Goal: Information Seeking & Learning: Learn about a topic

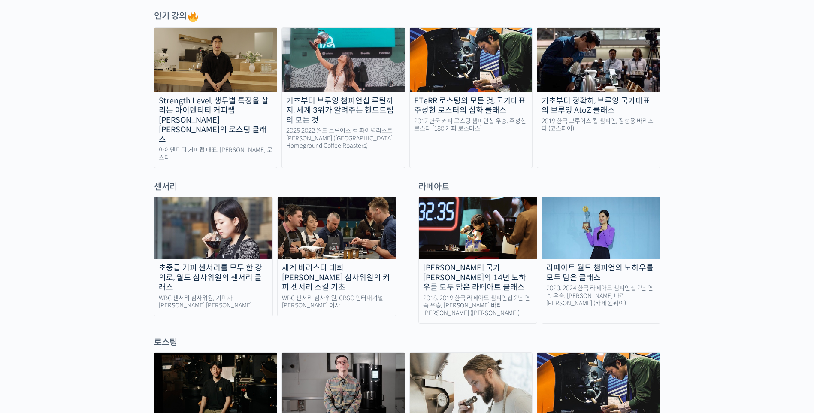
scroll to position [472, 0]
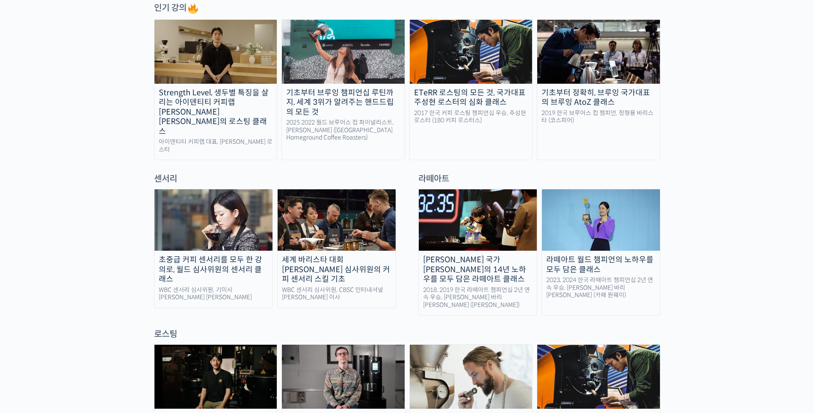
drag, startPoint x: 749, startPoint y: 80, endPoint x: 722, endPoint y: 90, distance: 28.8
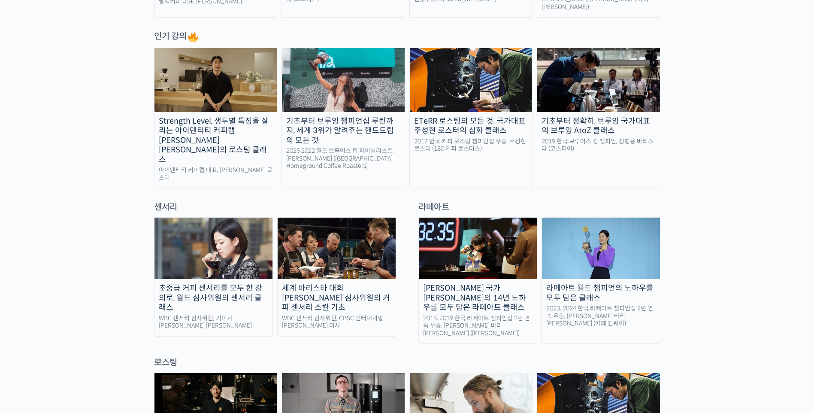
scroll to position [429, 0]
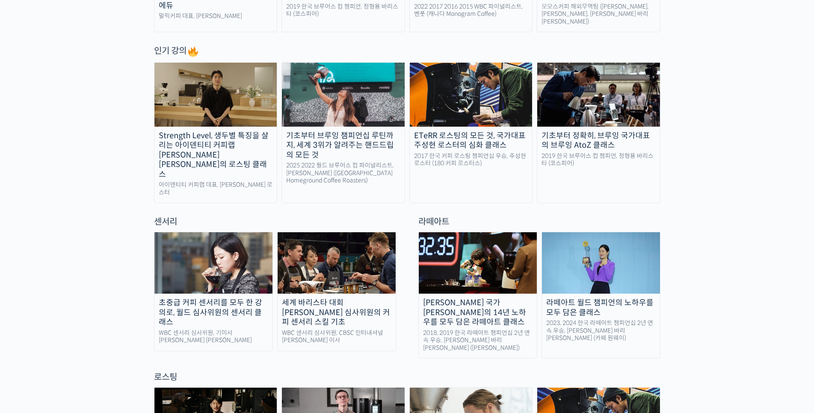
click at [345, 164] on div "2025 2022 월드 브루어스 컵 파이널리스트, 엘리샤 탄 (싱가포르 Homeground Coffee Roasters)" at bounding box center [343, 173] width 123 height 23
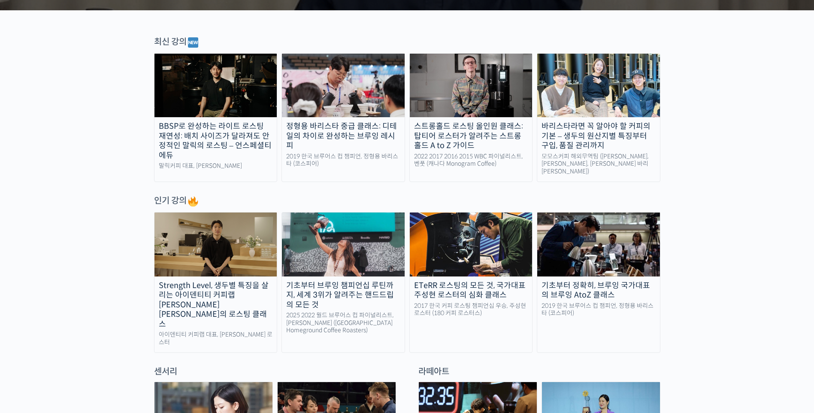
scroll to position [301, 0]
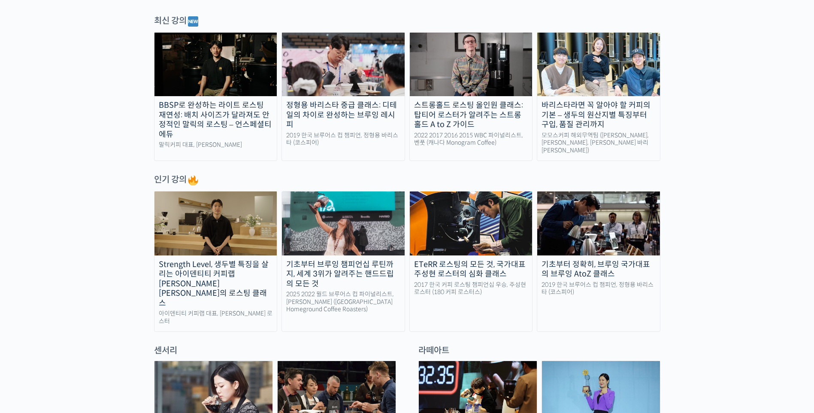
click at [633, 292] on link "기초부터 정확히, 브루잉 국가대표의 브루잉 AtoZ 클래스 2019 한국 브루어스 컵 챔피언, 정형용 바리스타 (코스피어)" at bounding box center [599, 261] width 124 height 141
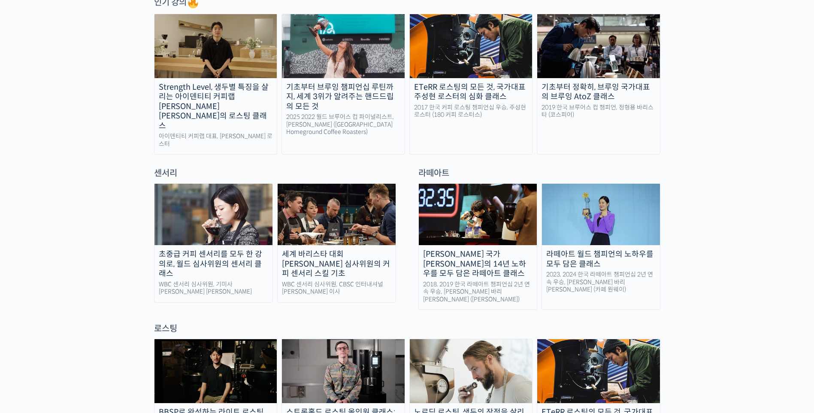
scroll to position [472, 0]
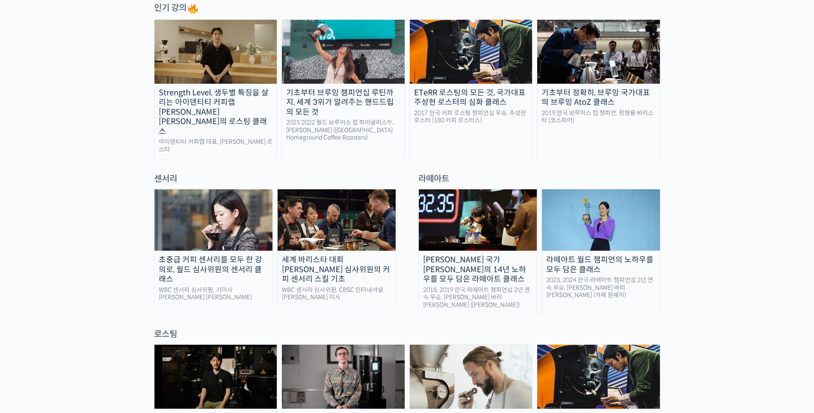
click at [221, 286] on div "WBC 센서리 심사위원, 기미사 송인영 대표" at bounding box center [214, 293] width 118 height 15
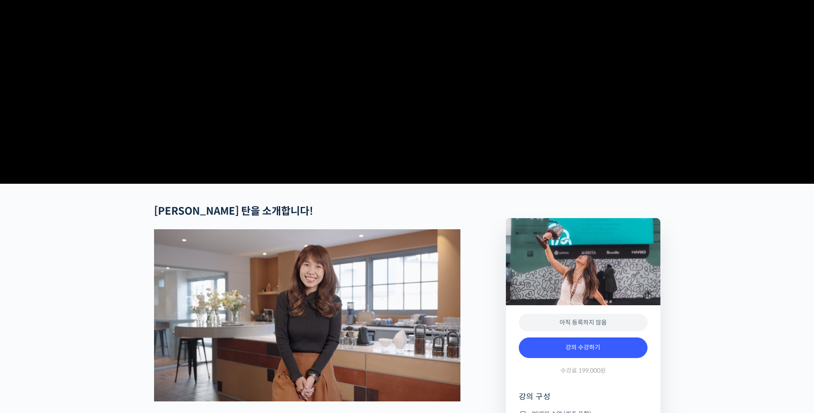
scroll to position [172, 0]
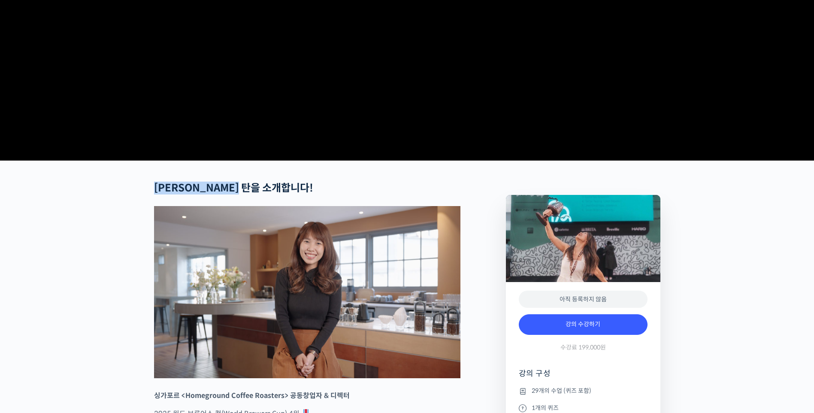
drag, startPoint x: 155, startPoint y: 218, endPoint x: 269, endPoint y: 223, distance: 114.3
click at [269, 194] on h2 "엘리샤 탄을 소개합니다!" at bounding box center [307, 188] width 307 height 12
drag, startPoint x: 269, startPoint y: 223, endPoint x: 307, endPoint y: 223, distance: 37.4
click at [307, 194] on h2 "엘리샤 탄을 소개합니다!" at bounding box center [307, 188] width 307 height 12
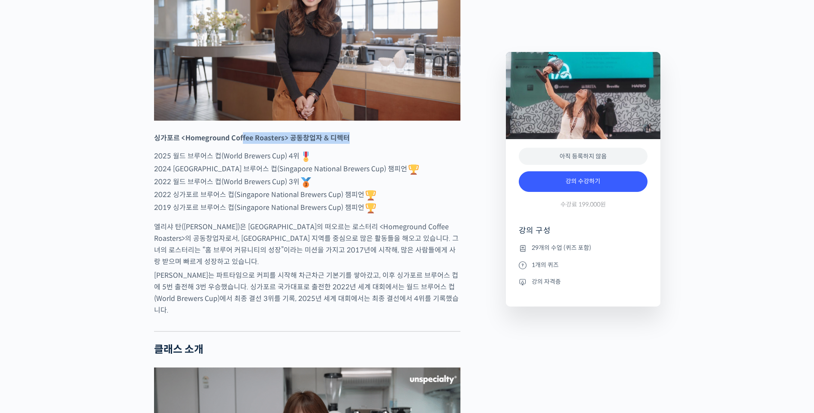
drag, startPoint x: 152, startPoint y: 176, endPoint x: 242, endPoint y: 175, distance: 90.2
drag, startPoint x: 242, startPoint y: 175, endPoint x: 163, endPoint y: 179, distance: 78.7
click at [163, 150] on div at bounding box center [307, 148] width 307 height 4
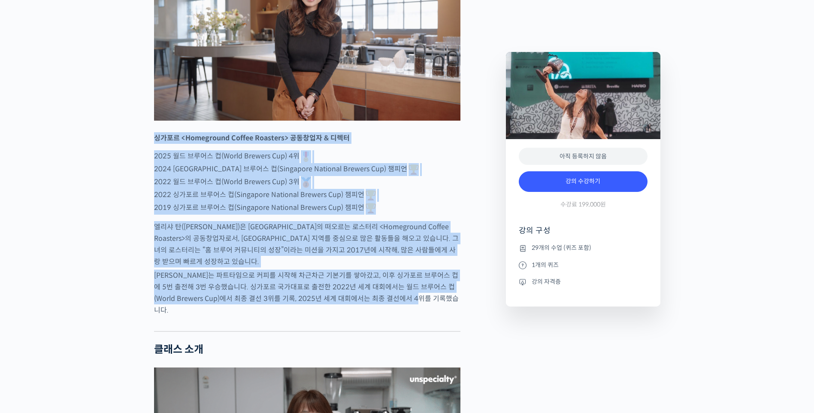
drag, startPoint x: 152, startPoint y: 169, endPoint x: 449, endPoint y: 323, distance: 334.1
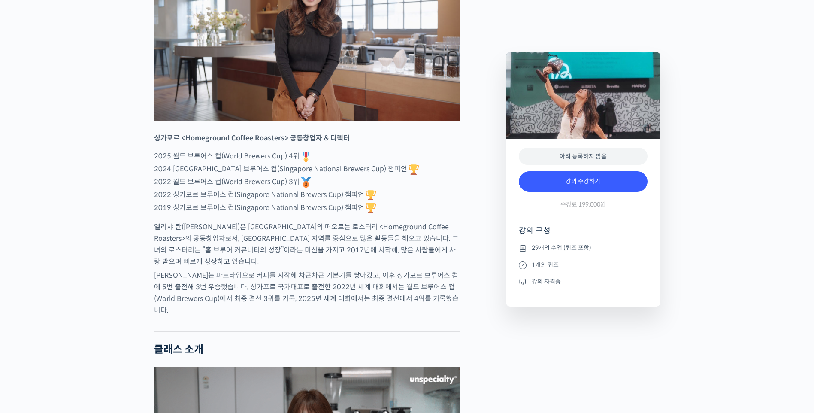
click at [330, 331] on div at bounding box center [307, 324] width 307 height 13
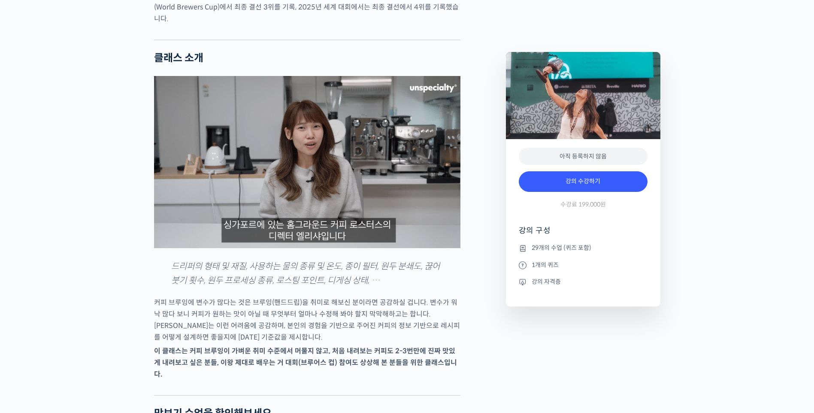
scroll to position [773, 0]
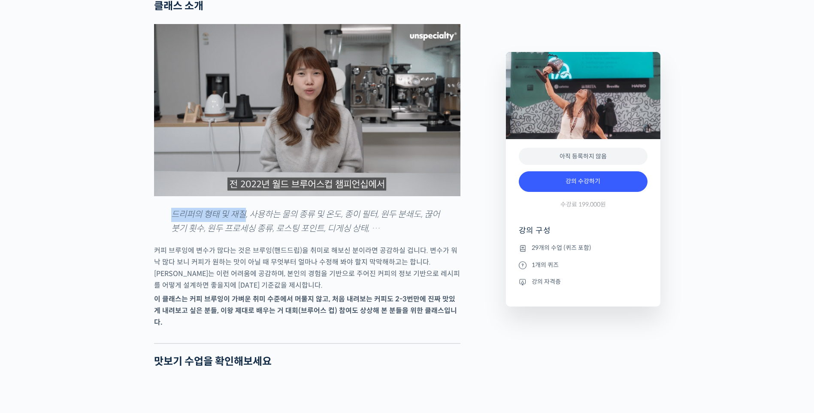
drag, startPoint x: 171, startPoint y: 222, endPoint x: 247, endPoint y: 227, distance: 75.7
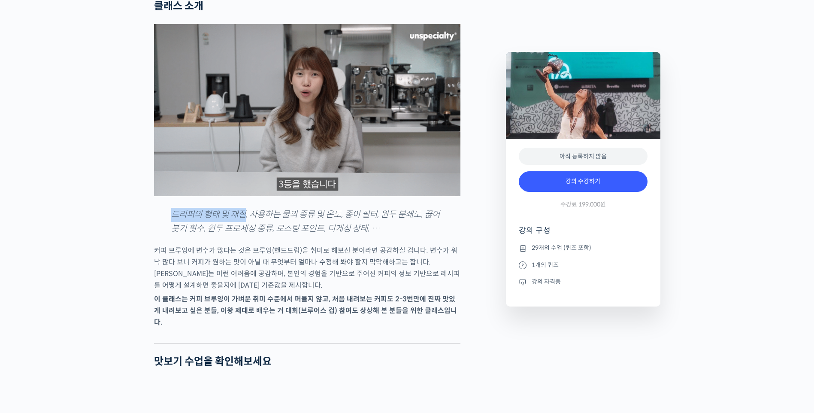
click at [247, 227] on em "드리퍼의 형태 및 재질, 사용하는 물의 종류 및 온도, 종이 필터, 원두 분쇄도, 끊어 붓기 횟수, 원두 프로세싱 종류, 로스팅 포인트, 디게…" at bounding box center [305, 221] width 269 height 25
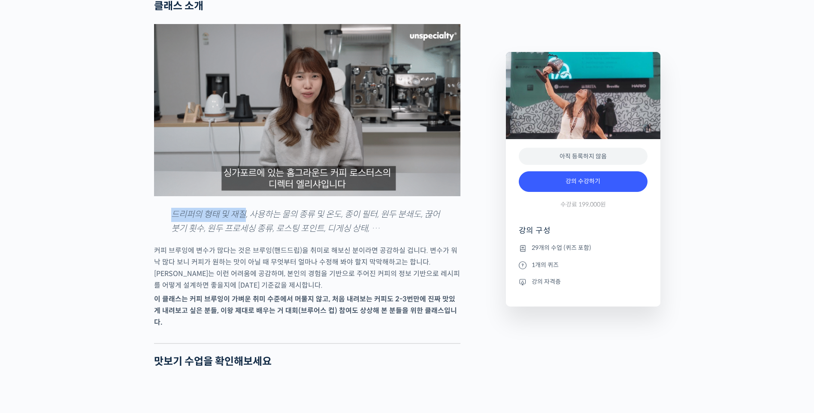
drag, startPoint x: 252, startPoint y: 222, endPoint x: 406, endPoint y: 126, distance: 181.7
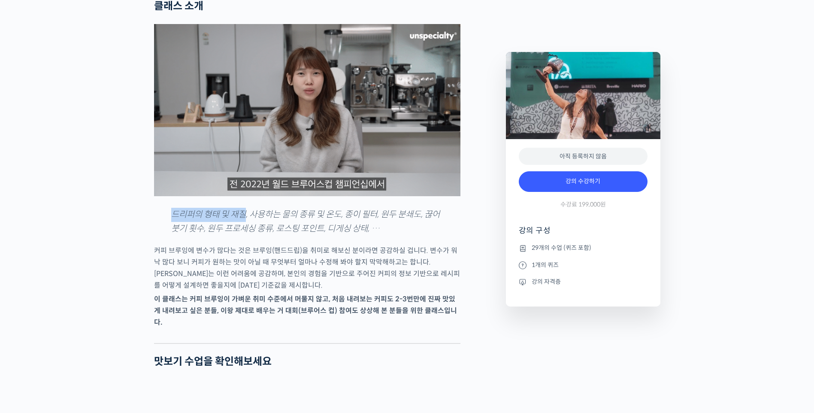
click at [406, 126] on img at bounding box center [307, 110] width 307 height 172
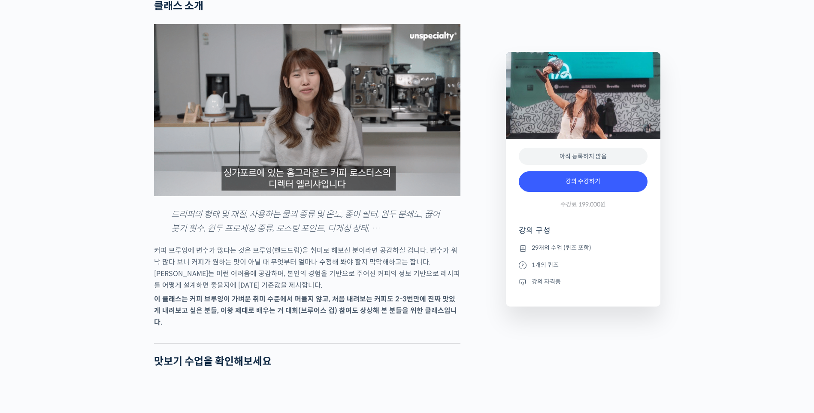
click at [297, 230] on em "드리퍼의 형태 및 재질, 사용하는 물의 종류 및 온도, 종이 필터, 원두 분쇄도, 끊어 붓기 횟수, 원두 프로세싱 종류, 로스팅 포인트, 디게…" at bounding box center [305, 221] width 269 height 25
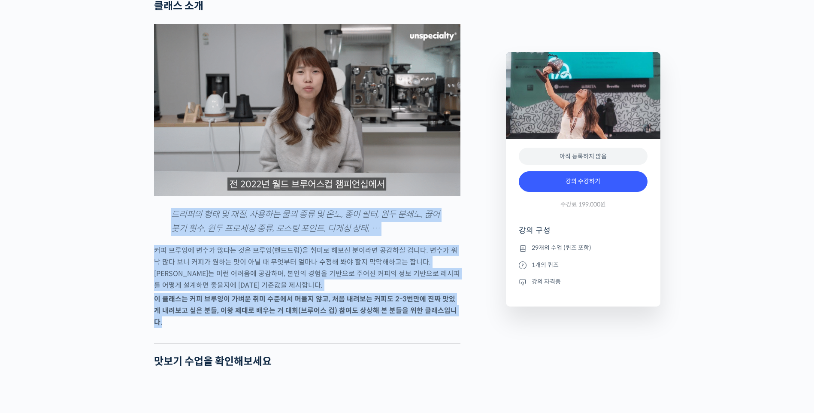
drag, startPoint x: 173, startPoint y: 225, endPoint x: 434, endPoint y: 334, distance: 283.7
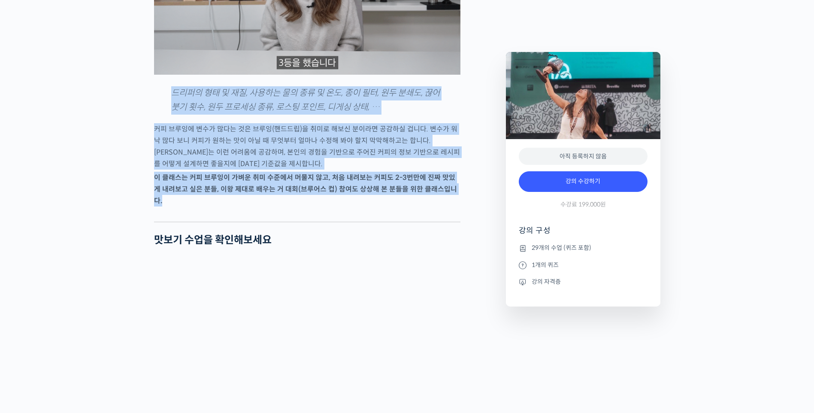
scroll to position [902, 0]
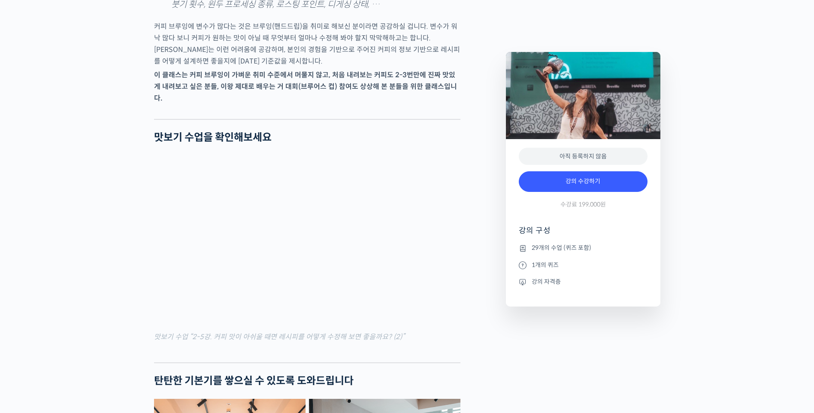
scroll to position [1030, 0]
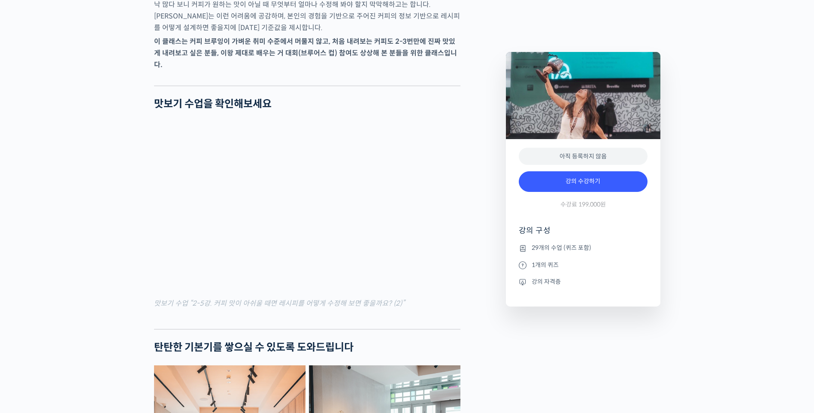
drag, startPoint x: 183, startPoint y: 302, endPoint x: 401, endPoint y: 304, distance: 217.3
click at [401, 304] on figcaption "맛보기 수업 “2-5강. 커피 맛이 아쉬울 때면 레시피를 어떻게 수정해 보면 좋을까요? (2)”" at bounding box center [307, 304] width 307 height 12
drag, startPoint x: 401, startPoint y: 304, endPoint x: 337, endPoint y: 315, distance: 64.9
click at [337, 316] on div at bounding box center [307, 322] width 307 height 13
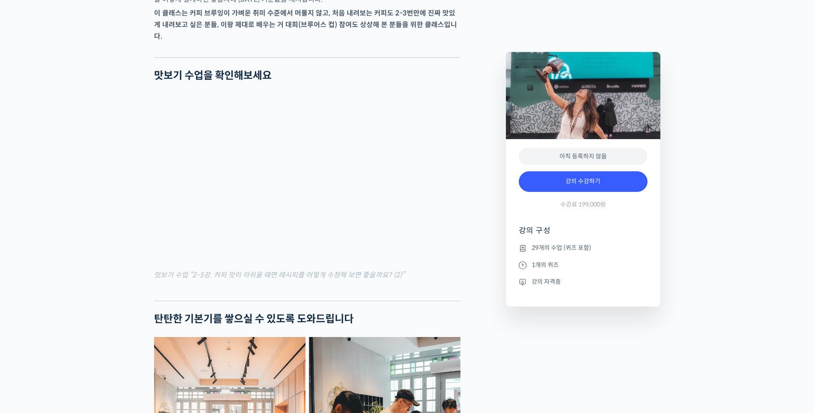
scroll to position [1073, 0]
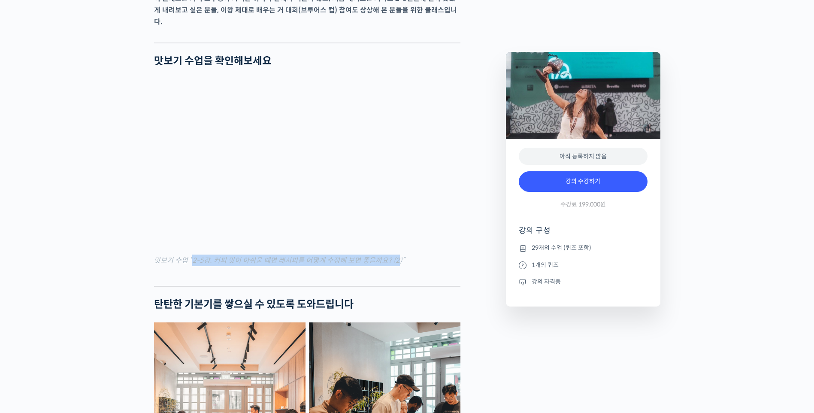
drag, startPoint x: 192, startPoint y: 259, endPoint x: 393, endPoint y: 260, distance: 200.9
click at [393, 260] on mark "맛보기 수업 “2-5강. 커피 맛이 아쉬울 때면 레시피를 어떻게 수정해 보면 좋을까요? (2)”" at bounding box center [279, 260] width 251 height 9
drag, startPoint x: 393, startPoint y: 260, endPoint x: 358, endPoint y: 268, distance: 36.1
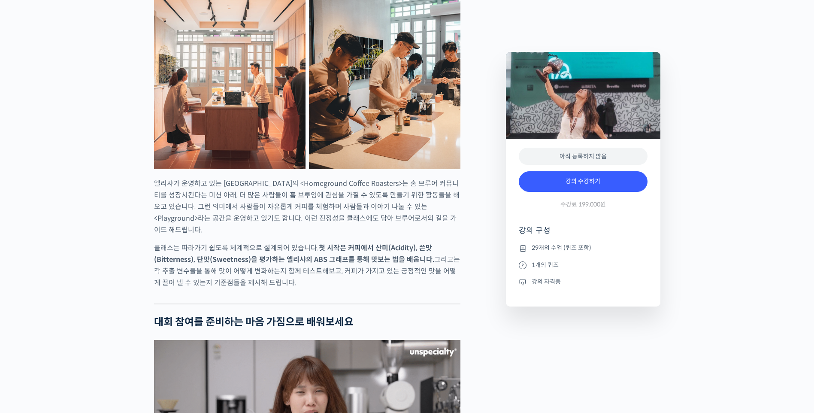
scroll to position [1417, 0]
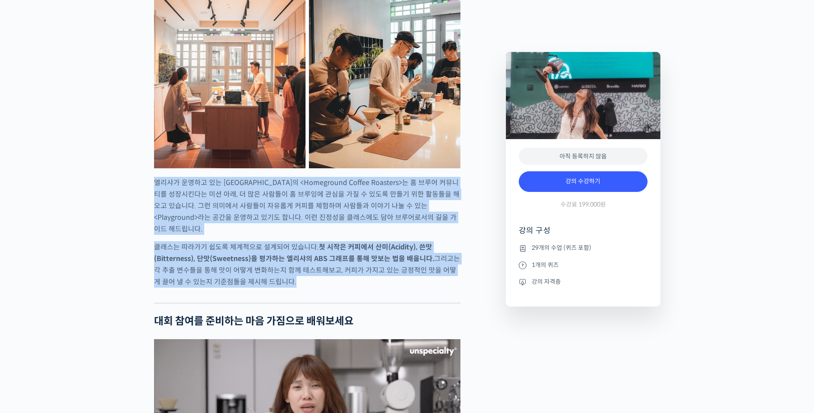
drag, startPoint x: 155, startPoint y: 186, endPoint x: 381, endPoint y: 279, distance: 244.7
click at [381, 290] on div at bounding box center [307, 296] width 307 height 13
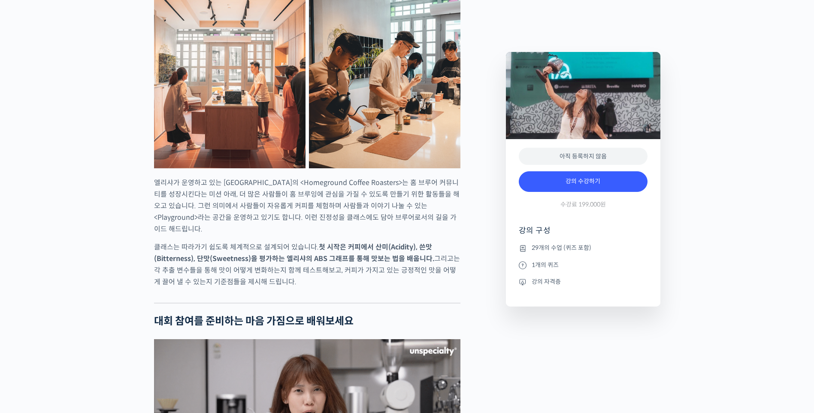
drag, startPoint x: 310, startPoint y: 270, endPoint x: 141, endPoint y: 184, distance: 189.5
drag, startPoint x: 141, startPoint y: 184, endPoint x: 115, endPoint y: 201, distance: 30.6
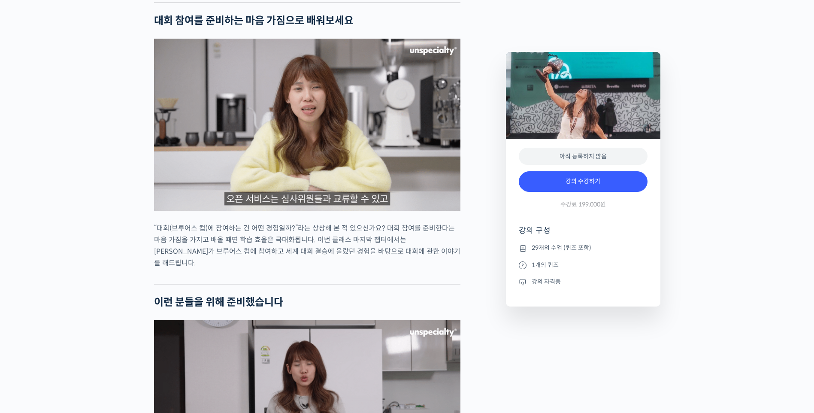
scroll to position [1760, 0]
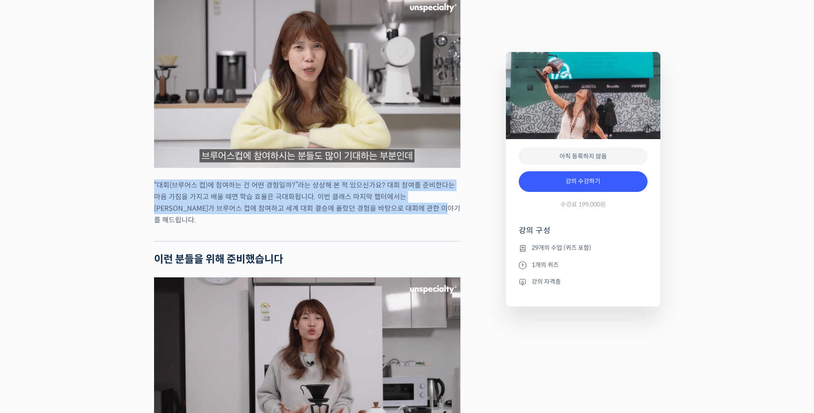
drag, startPoint x: 149, startPoint y: 172, endPoint x: 401, endPoint y: 196, distance: 253.1
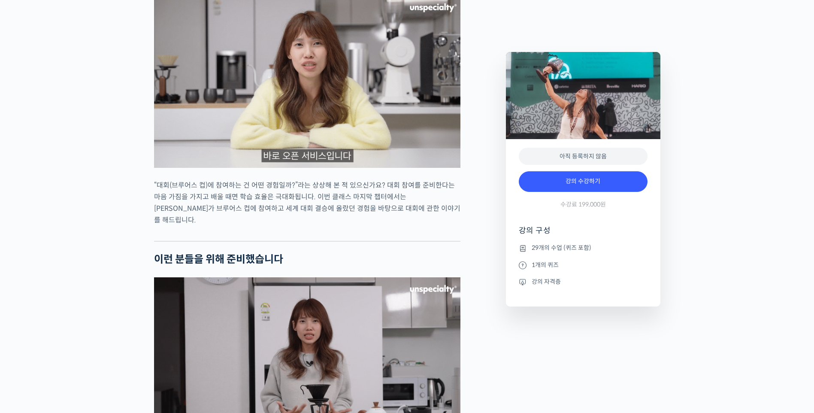
drag, startPoint x: 401, startPoint y: 196, endPoint x: 355, endPoint y: 218, distance: 51.7
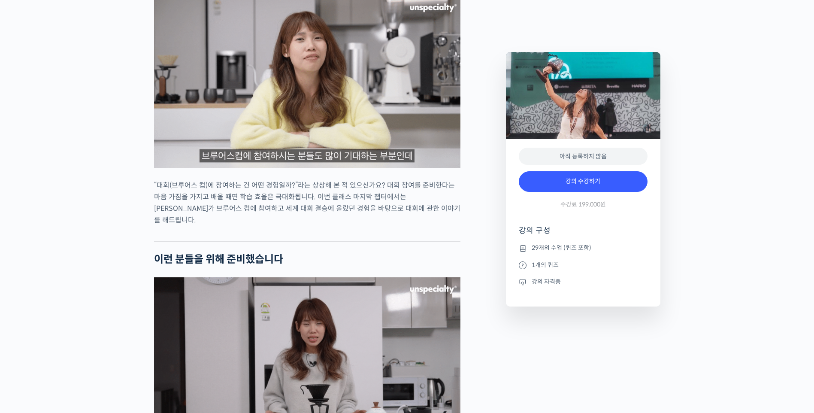
scroll to position [1975, 0]
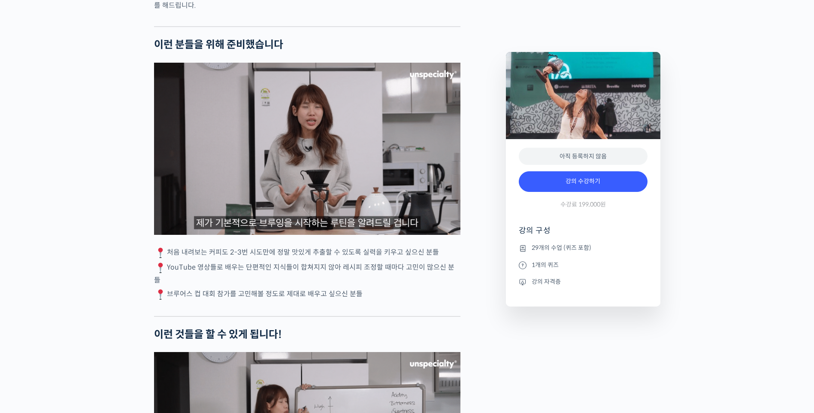
drag, startPoint x: 152, startPoint y: 225, endPoint x: 376, endPoint y: 264, distance: 227.4
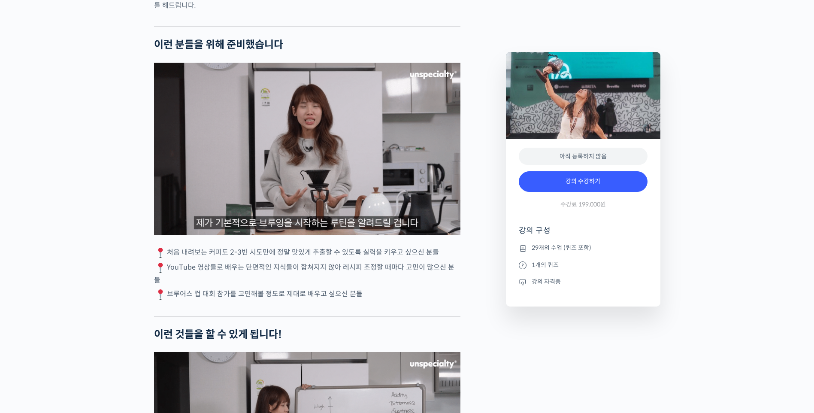
click at [376, 288] on p "브루어스 컵 대회 참가를 고민해볼 정도로 제대로 배우고 싶으신 분들" at bounding box center [307, 294] width 307 height 13
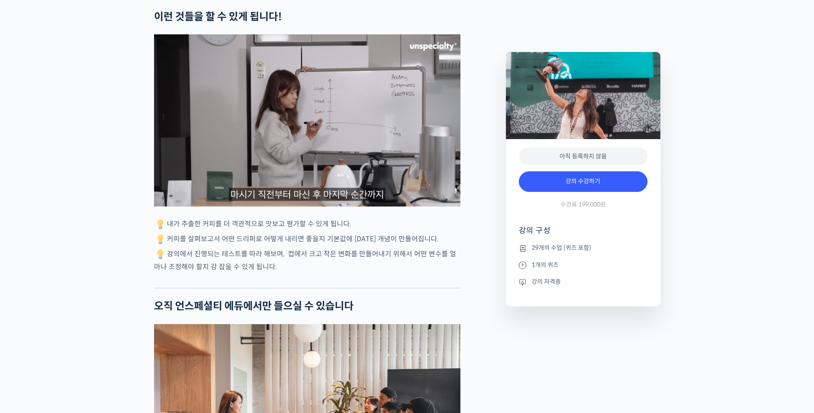
scroll to position [2318, 0]
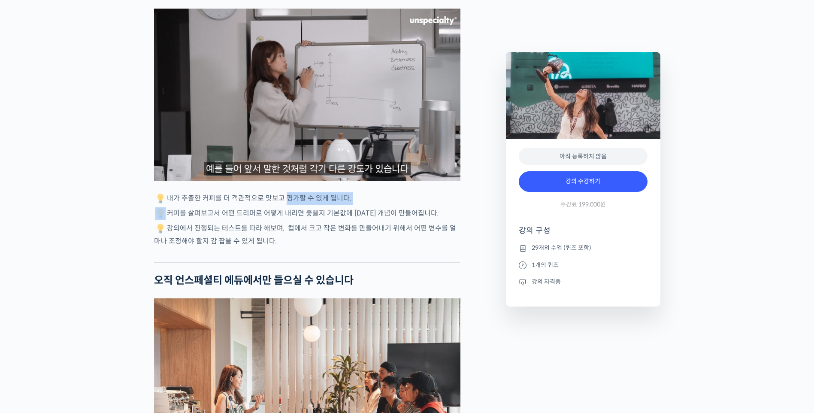
drag, startPoint x: 140, startPoint y: 170, endPoint x: 281, endPoint y: 167, distance: 141.3
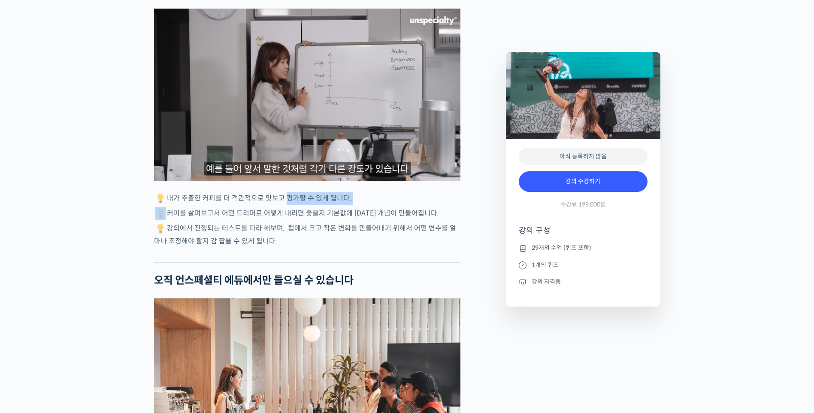
click at [281, 192] on p "내가 추출한 커피를 더 객관적으로 맛보고 평가할 수 있게 됩니다." at bounding box center [307, 198] width 307 height 13
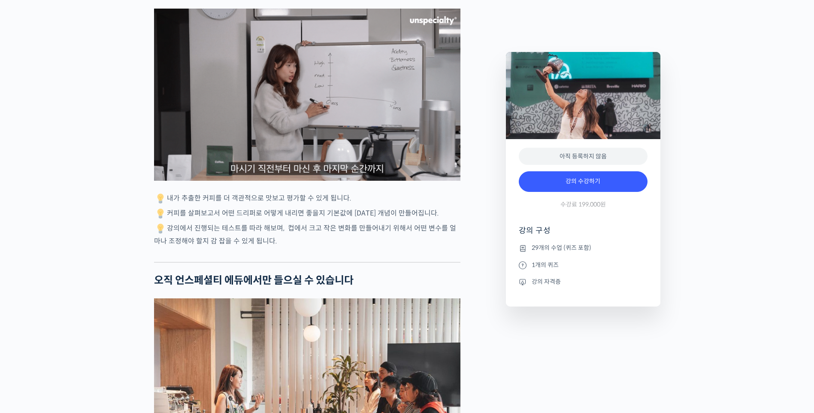
drag, startPoint x: 149, startPoint y: 165, endPoint x: 303, endPoint y: 210, distance: 159.8
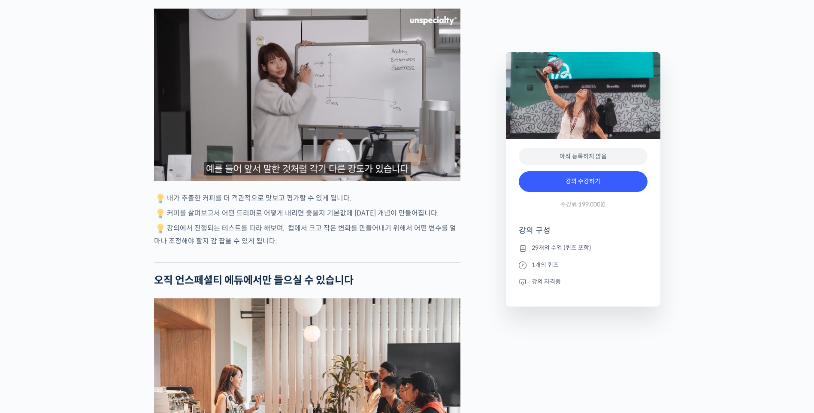
click at [303, 222] on p "강의에서 진행되는 테스트를 따라 해보며, 컵에서 크고 작은 변화를 만들어내기 위해서 어떤 변수를 얼마나 조정해야 할지 감 잡을 수 있게 됩니…" at bounding box center [307, 234] width 307 height 24
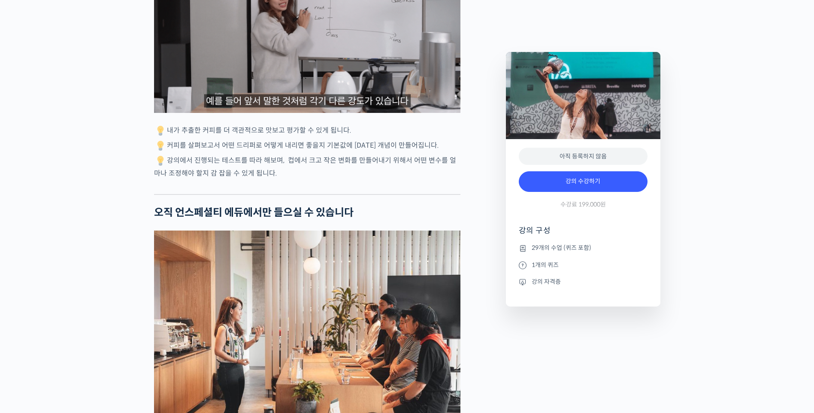
scroll to position [2533, 0]
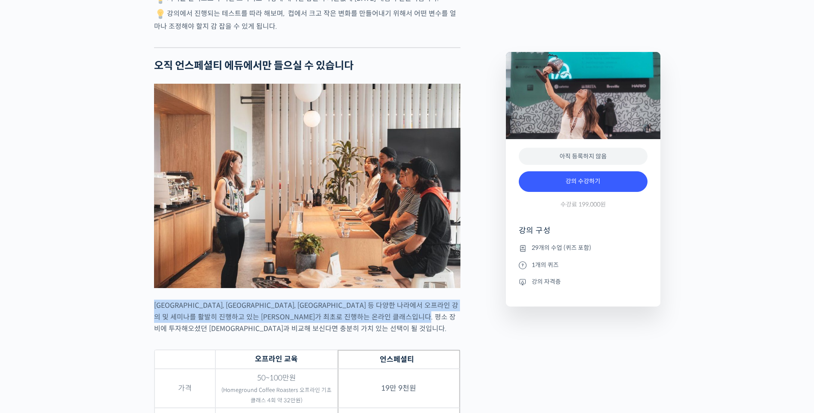
drag, startPoint x: 155, startPoint y: 269, endPoint x: 279, endPoint y: 292, distance: 126.5
click at [279, 300] on p "싱가포르, 말레이시아, 중국 등 다양한 나라에서 오프라인 강의 및 세미나를 활발히 진행하고 있는 엘리샤가 최초로 진행하는 온라인 클래스입니다.…" at bounding box center [307, 317] width 307 height 35
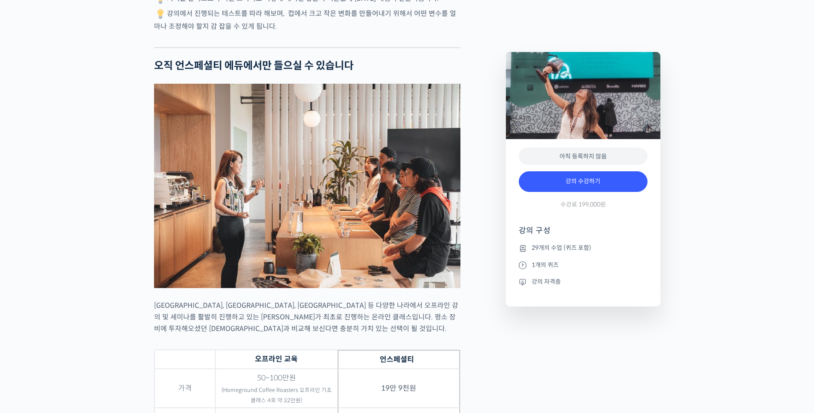
drag, startPoint x: 279, startPoint y: 292, endPoint x: 251, endPoint y: 304, distance: 30.6
click at [252, 337] on div at bounding box center [307, 343] width 307 height 13
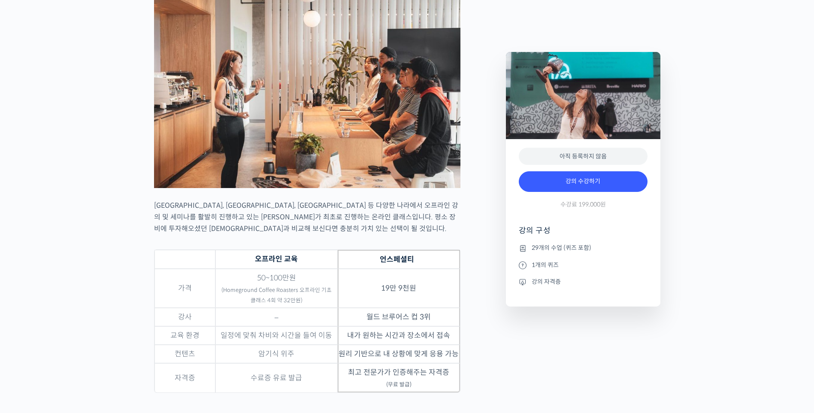
scroll to position [2748, 0]
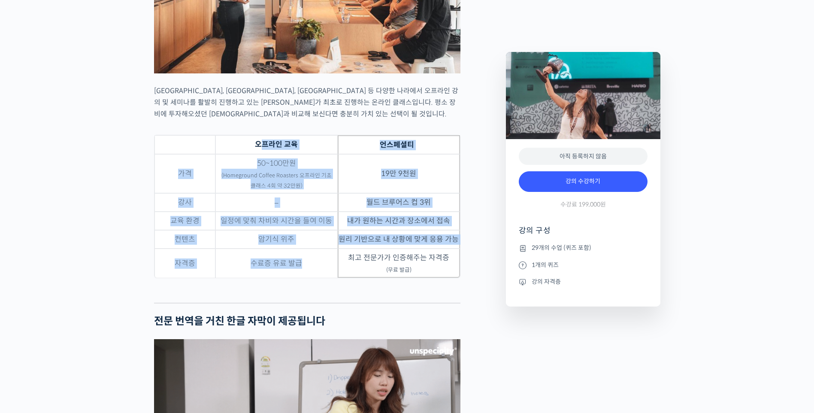
drag, startPoint x: 261, startPoint y: 110, endPoint x: 300, endPoint y: 242, distance: 136.9
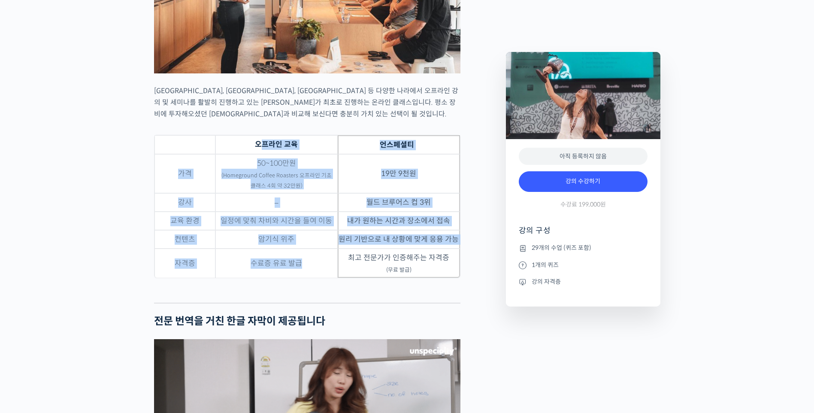
click at [300, 242] on table "오프라인 교육 언스페셜티 가격 50~100만원 (Homeground Coffee Roasters 오프라인 기초 클래스 4회 약 32만원) 19…" at bounding box center [307, 206] width 307 height 143
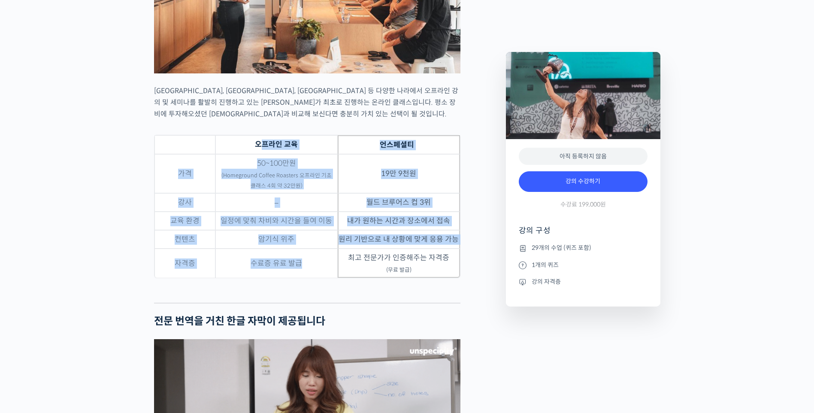
click at [300, 249] on td "수료증 유료 발급" at bounding box center [277, 263] width 122 height 29
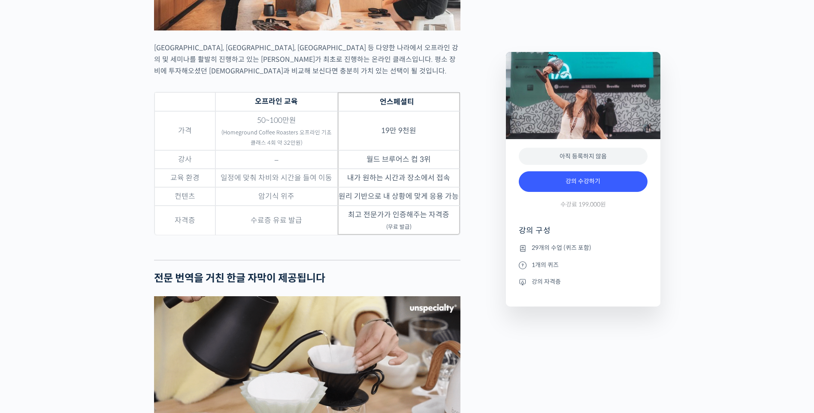
scroll to position [2877, 0]
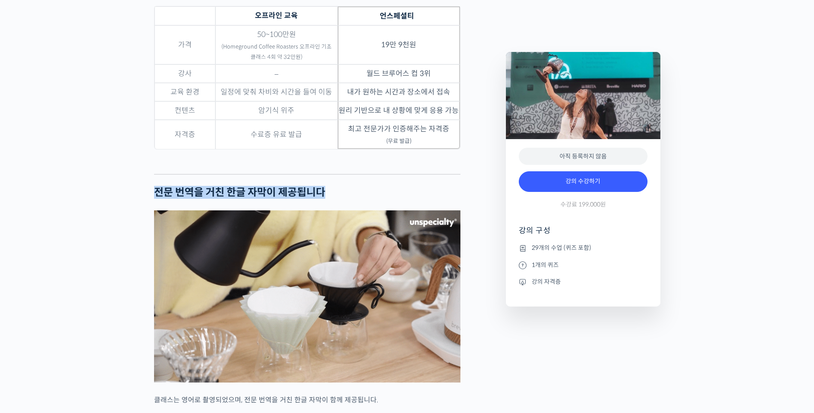
drag, startPoint x: 153, startPoint y: 159, endPoint x: 346, endPoint y: 161, distance: 192.8
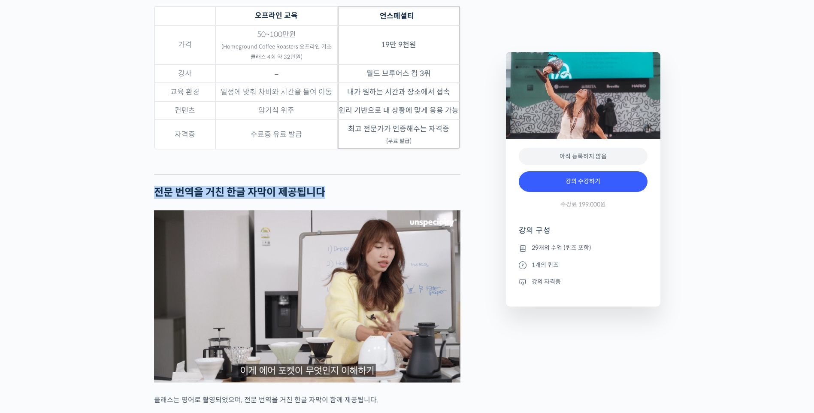
click at [346, 161] on div "엘리샤 탄을 소개합니다! 싱가포르 <Homeground Coffee Roasters> 공동창업자 & 디렉터 2025 월드 브루어스 컵(Worl…" at bounding box center [326, 16] width 352 height 5079
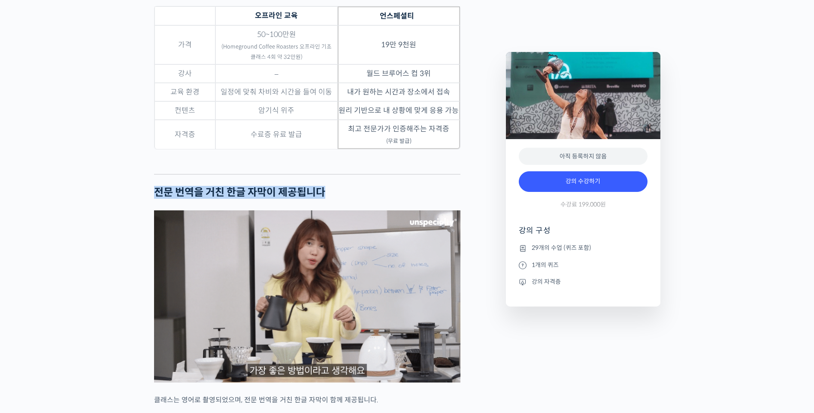
click at [346, 186] on h2 "전문 번역을 거친 한글 자막이 제공됩니다" at bounding box center [307, 192] width 307 height 12
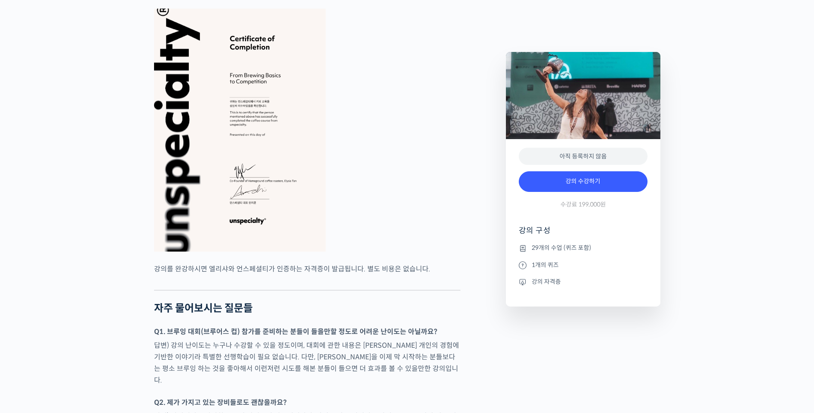
scroll to position [3349, 0]
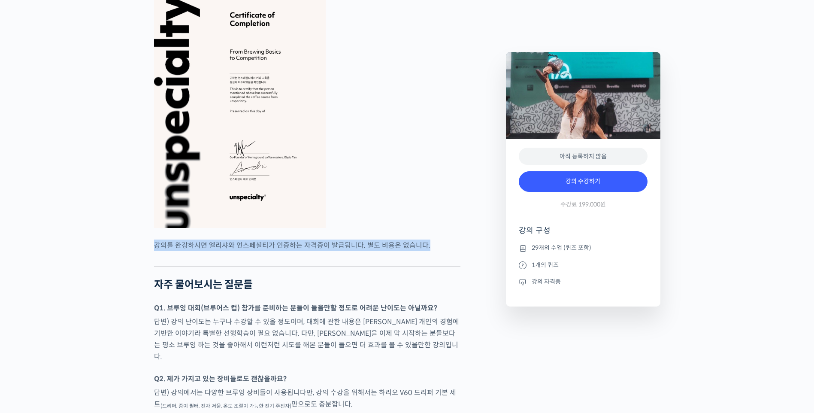
drag, startPoint x: 152, startPoint y: 213, endPoint x: 425, endPoint y: 210, distance: 273.1
click at [336, 253] on div at bounding box center [307, 259] width 307 height 13
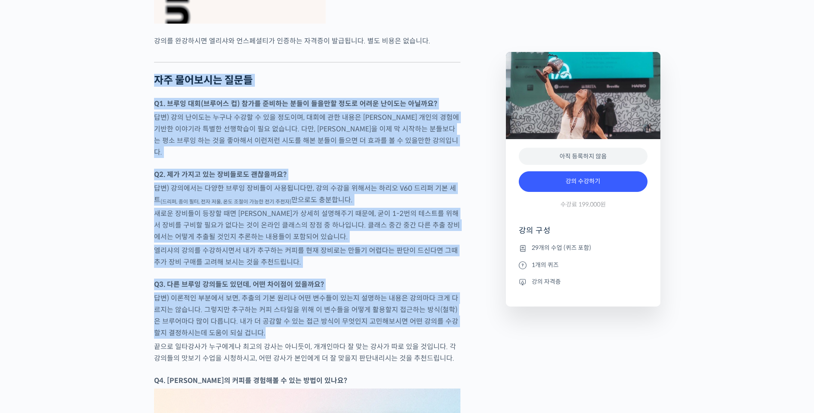
scroll to position [3563, 0]
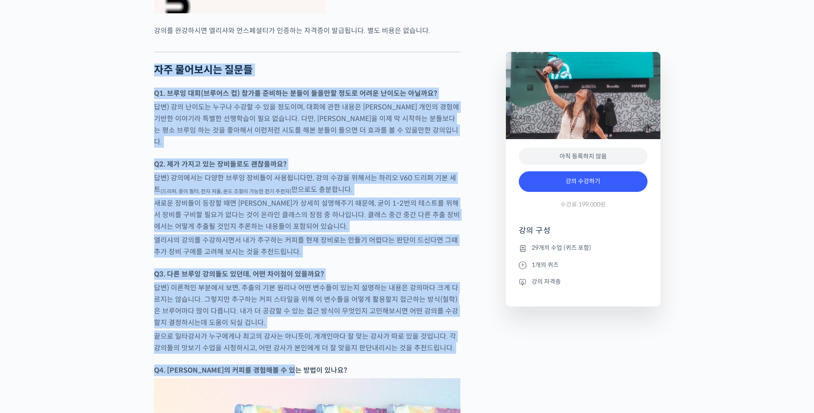
drag, startPoint x: 150, startPoint y: 120, endPoint x: 351, endPoint y: 325, distance: 287.2
click at [351, 365] on p "Q4. 엘리샤의 커피를 경험해볼 수 있는 방법이 있나요?" at bounding box center [307, 371] width 307 height 12
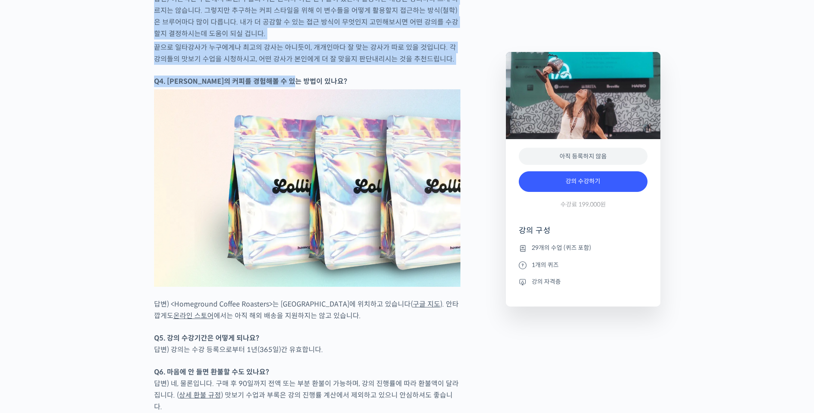
scroll to position [3864, 0]
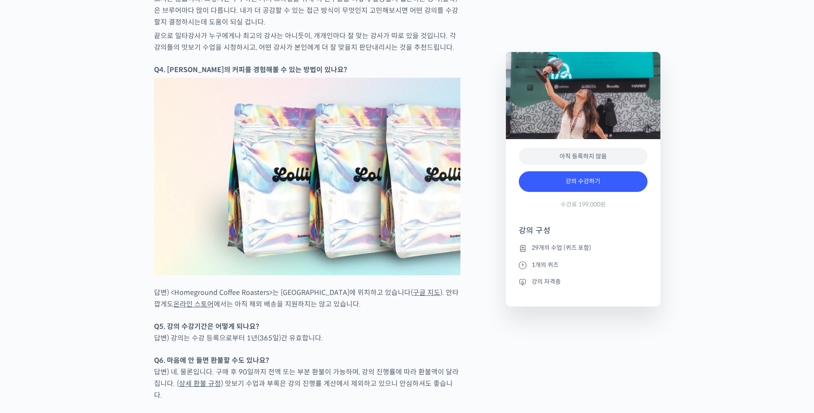
click at [234, 321] on p "Q5. 강의 수강기간은 어떻게 되나요? 답변) 강의는 수강 등록으로부터 1년(365일)간 유효합니다." at bounding box center [307, 332] width 307 height 23
drag, startPoint x: 146, startPoint y: 244, endPoint x: 355, endPoint y: 373, distance: 245.7
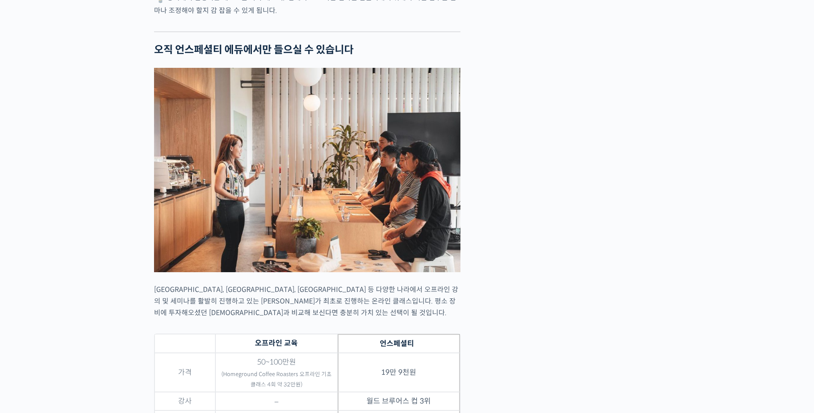
scroll to position [0, 0]
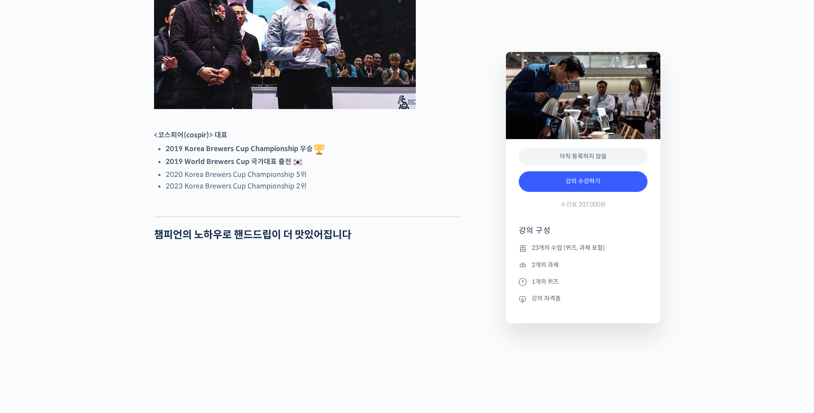
scroll to position [472, 0]
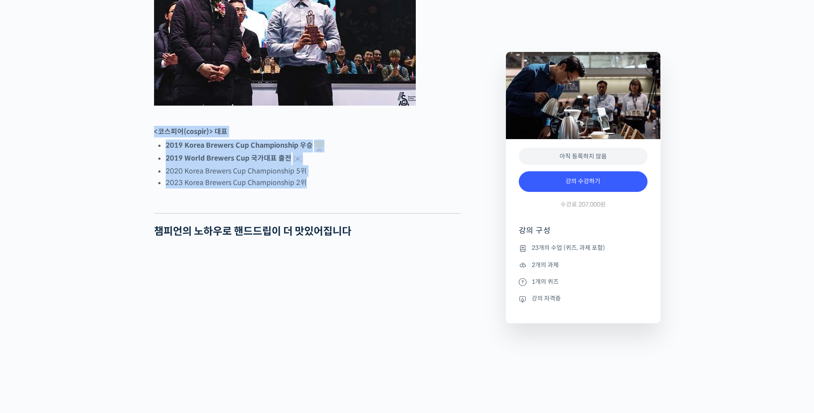
drag, startPoint x: 164, startPoint y: 166, endPoint x: 334, endPoint y: 222, distance: 178.7
drag, startPoint x: 334, startPoint y: 222, endPoint x: 373, endPoint y: 243, distance: 44.8
click at [373, 213] on div at bounding box center [307, 206] width 307 height 13
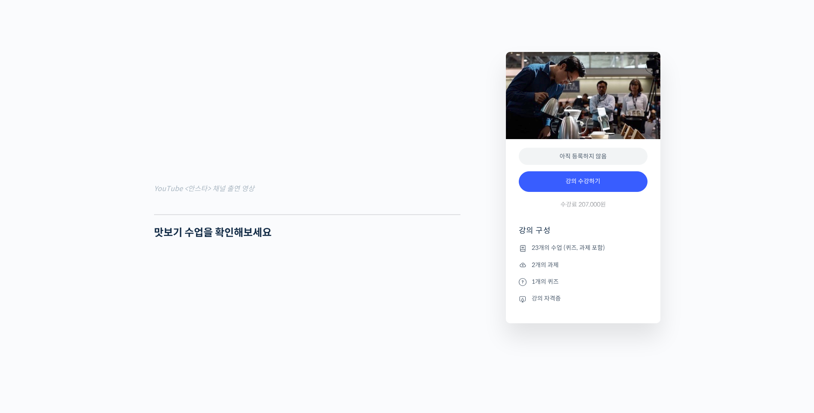
scroll to position [730, 0]
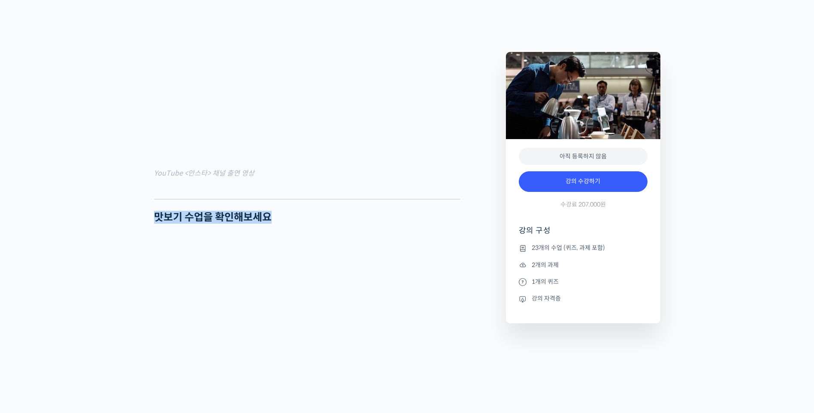
drag, startPoint x: 148, startPoint y: 247, endPoint x: 291, endPoint y: 247, distance: 143.0
click at [291, 224] on h2 "맛보기 수업을 확인해보세요" at bounding box center [307, 217] width 307 height 12
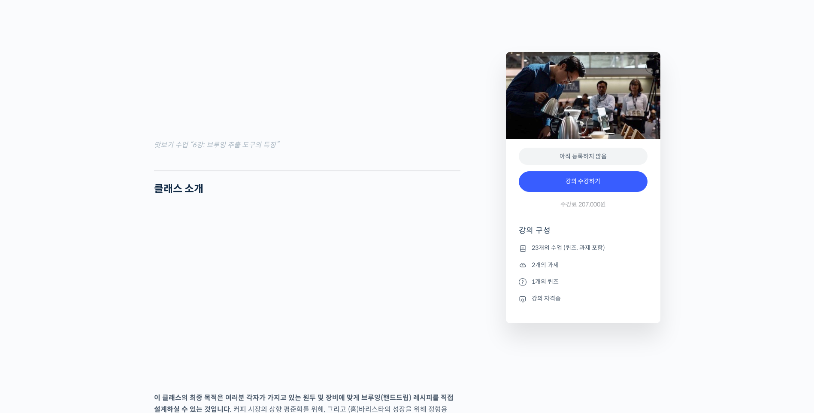
scroll to position [1159, 0]
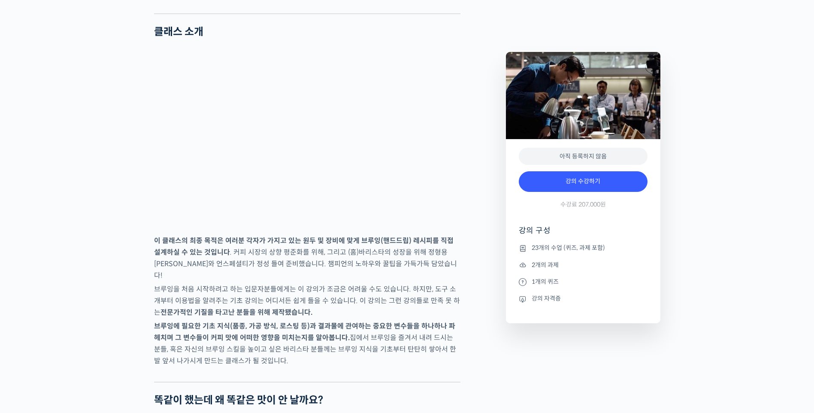
drag, startPoint x: 149, startPoint y: 274, endPoint x: 274, endPoint y: 383, distance: 165.6
click at [274, 367] on p "브루잉에 필요한 기초 지식(품종, 가공 방식, 로스팅 등)과 결과물에 관여하는 중요한 변수들을 하나하나 파헤치며 그 변수들이 커피 맛에 어떠한…" at bounding box center [307, 343] width 307 height 46
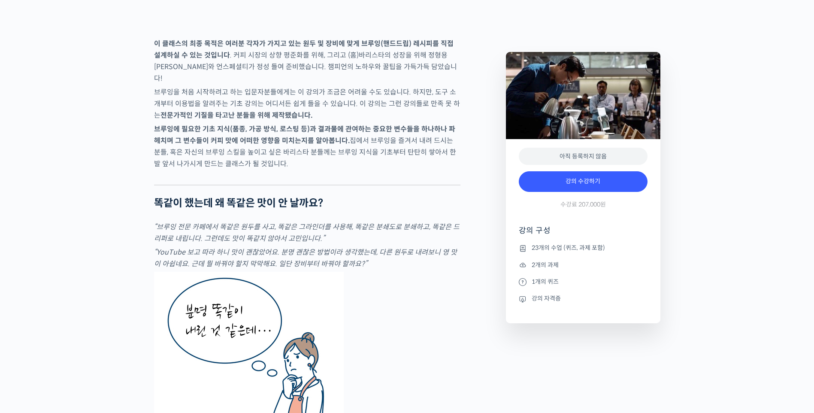
scroll to position [1374, 0]
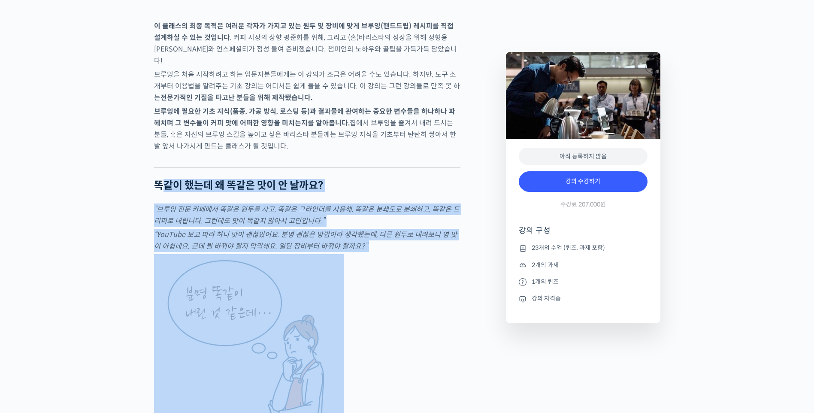
drag, startPoint x: 161, startPoint y: 205, endPoint x: 365, endPoint y: 280, distance: 217.7
drag, startPoint x: 365, startPoint y: 280, endPoint x: 418, endPoint y: 284, distance: 52.9
click at [418, 284] on figure at bounding box center [307, 348] width 307 height 189
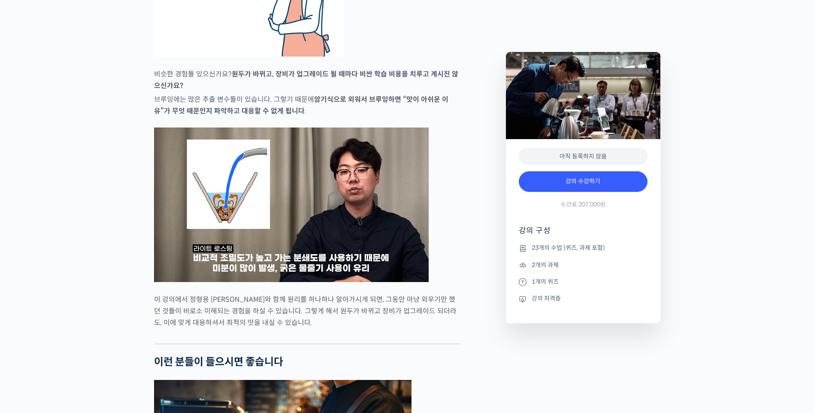
scroll to position [1846, 0]
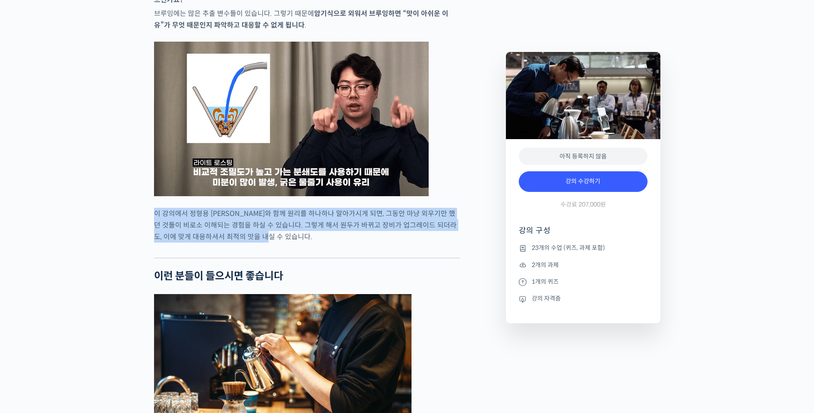
drag, startPoint x: 163, startPoint y: 230, endPoint x: 345, endPoint y: 261, distance: 184.7
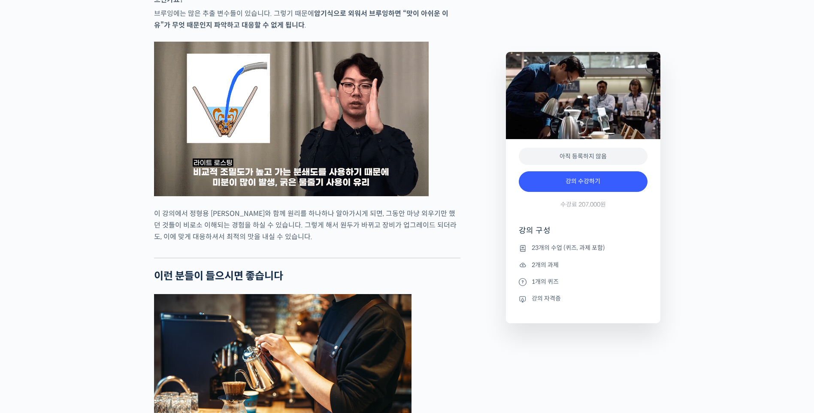
drag, startPoint x: 345, startPoint y: 261, endPoint x: 327, endPoint y: 270, distance: 20.2
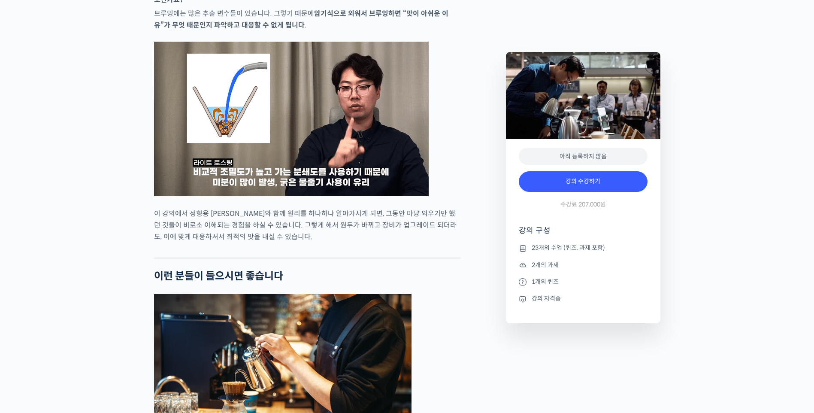
click at [327, 258] on div at bounding box center [307, 251] width 307 height 13
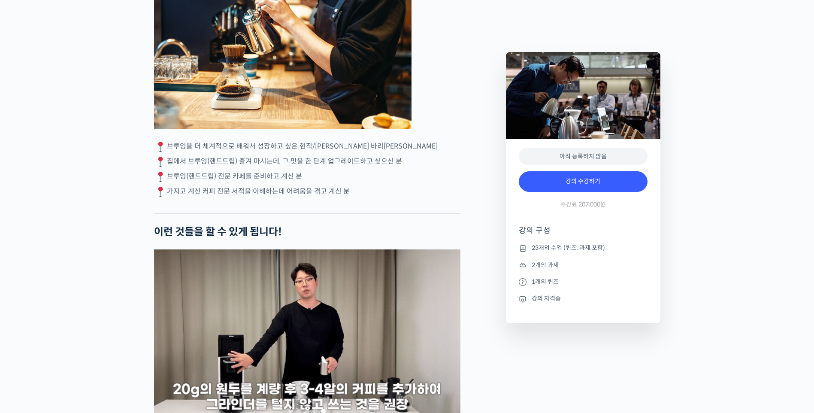
scroll to position [2190, 0]
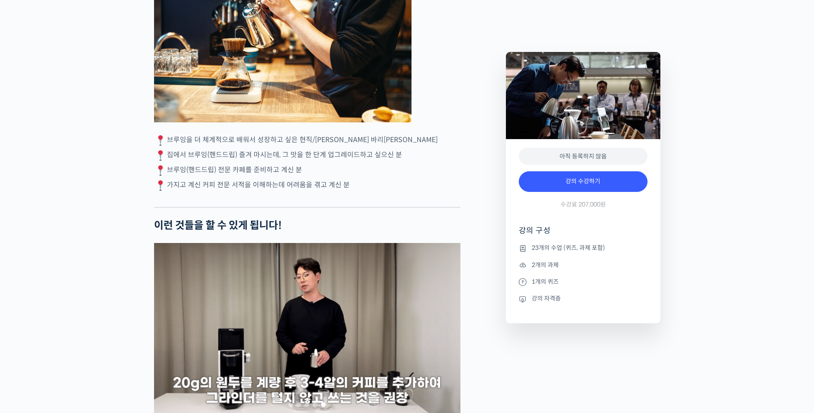
drag, startPoint x: 170, startPoint y: 160, endPoint x: 359, endPoint y: 207, distance: 194.8
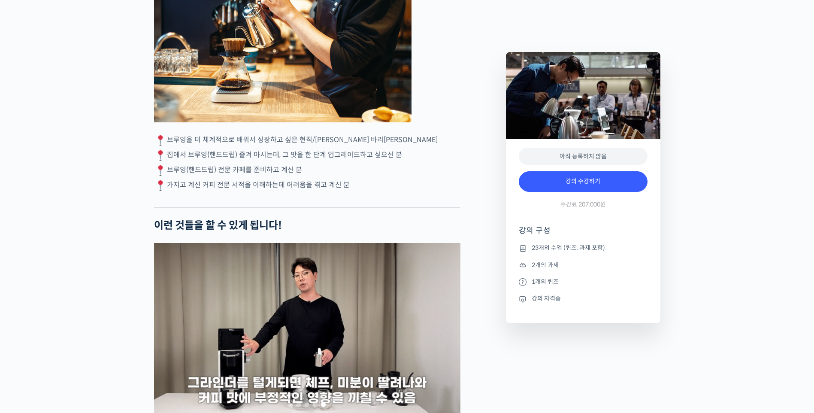
click at [359, 207] on div "정형용 바리스타를 소개합니다! <코스피어(cospir)> 대표 2019 Korea Brewers Cup Championship 우승 2019 …" at bounding box center [307, 325] width 307 height 4323
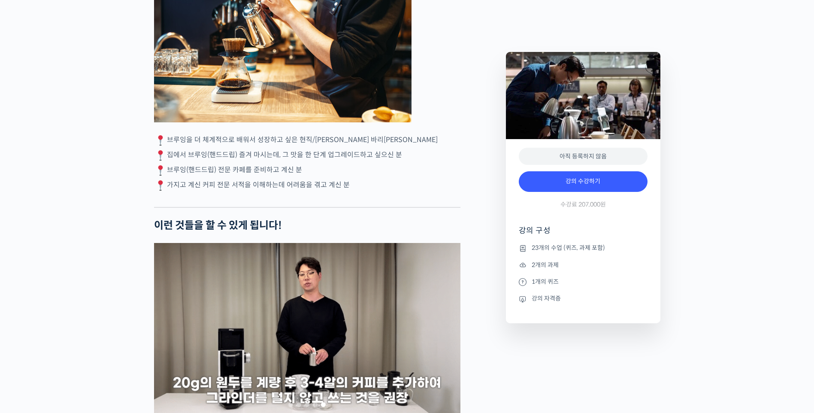
drag, startPoint x: 359, startPoint y: 207, endPoint x: 309, endPoint y: 222, distance: 51.9
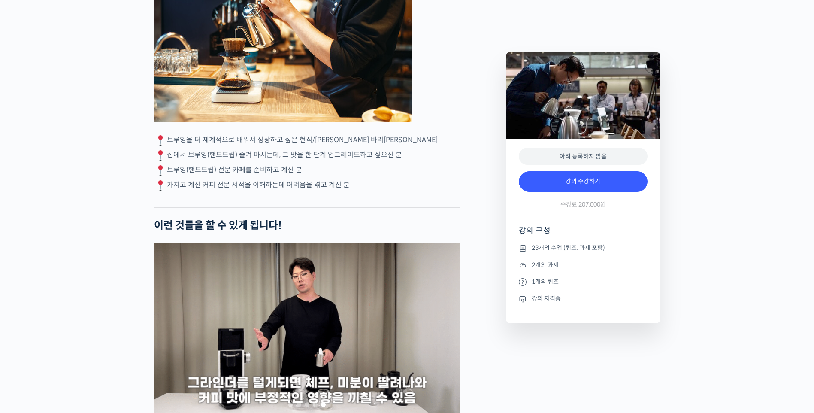
click at [309, 207] on div at bounding box center [307, 200] width 307 height 13
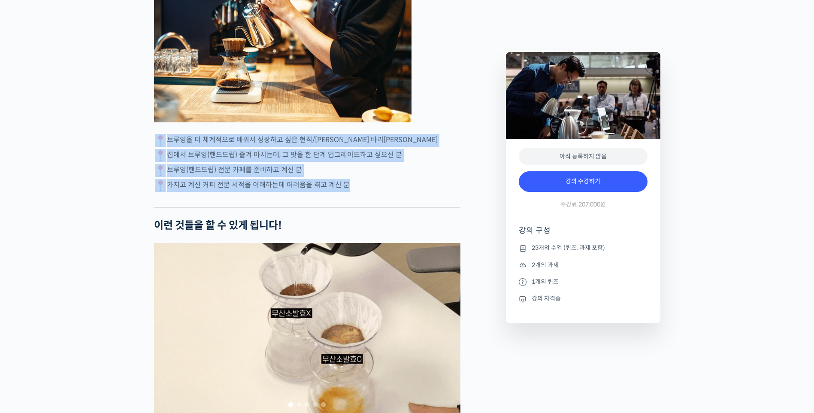
drag, startPoint x: 154, startPoint y: 161, endPoint x: 368, endPoint y: 215, distance: 221.0
click at [368, 215] on div "정형용 바리스타를 소개합니다! <코스피어(cospir)> 대표 2019 Korea Brewers Cup Championship 우승 2019 …" at bounding box center [307, 325] width 307 height 4323
click at [368, 207] on div at bounding box center [307, 200] width 307 height 13
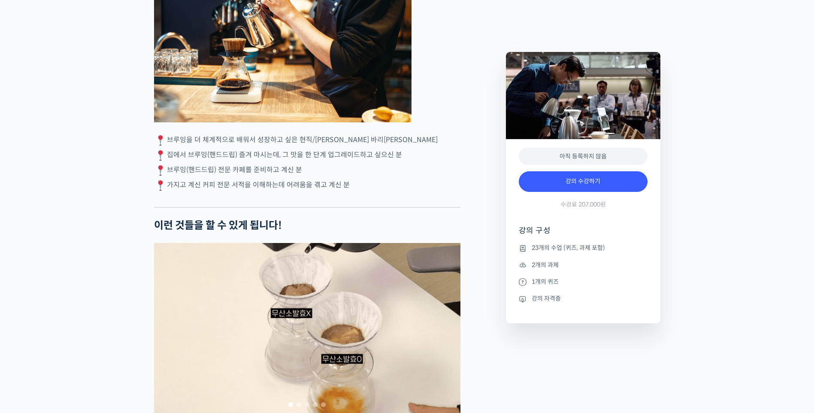
scroll to position [2404, 0]
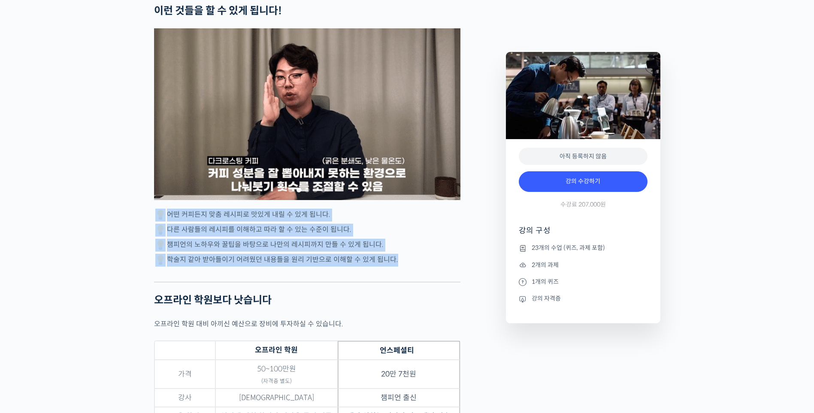
drag, startPoint x: 149, startPoint y: 235, endPoint x: 419, endPoint y: 292, distance: 275.9
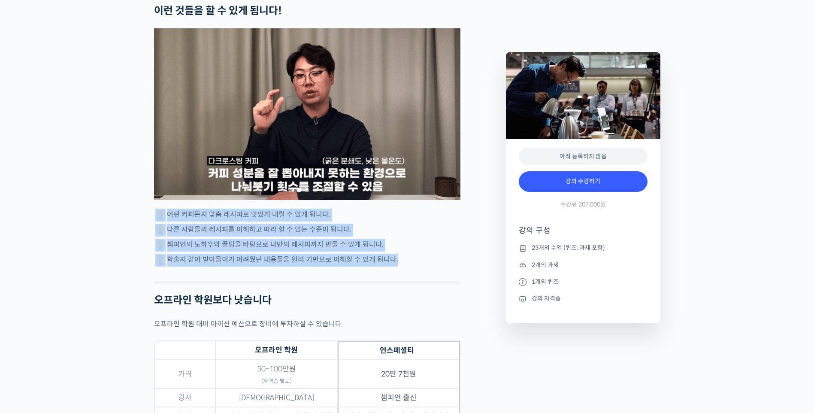
click at [419, 282] on div at bounding box center [307, 275] width 307 height 13
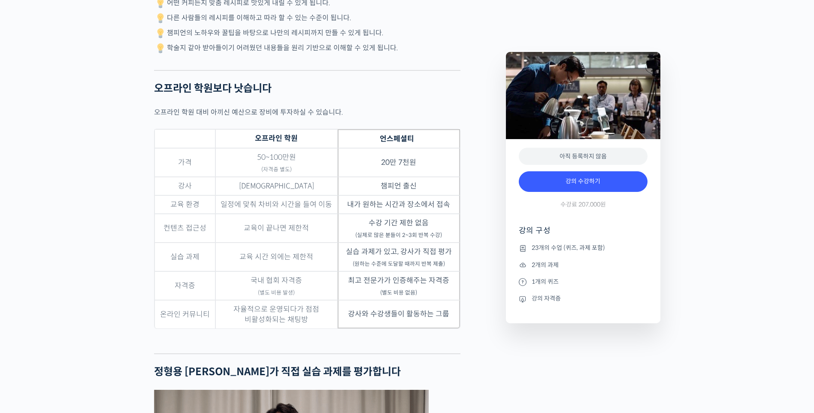
scroll to position [2619, 0]
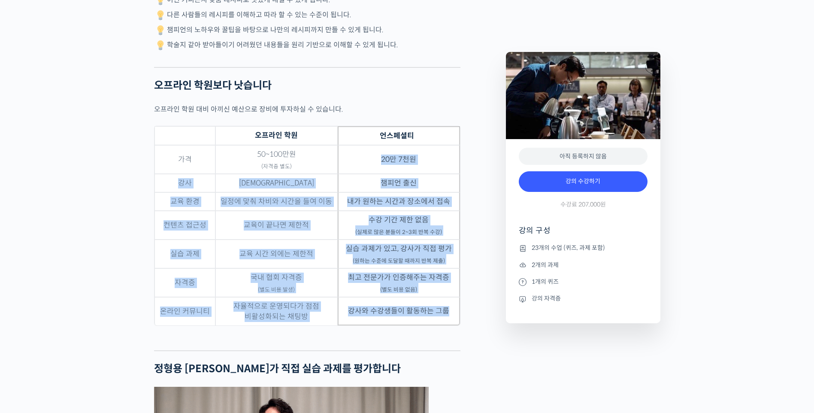
drag, startPoint x: 363, startPoint y: 185, endPoint x: 452, endPoint y: 342, distance: 180.2
click at [452, 325] on tbody "가격 50~100만원 (자격증 별도) 20만 7천원 강사 복불복 챔피언 출신 교육 환경 일정에 맞춰 차비와 시간을 들여 이동 내가 원하는 시간…" at bounding box center [308, 235] width 306 height 180
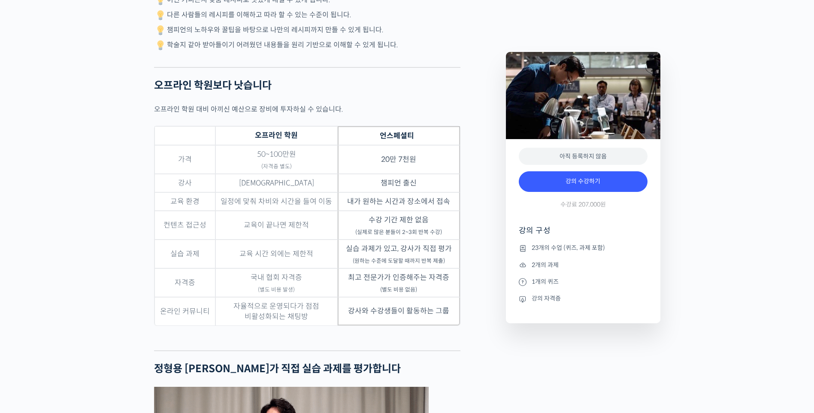
drag, startPoint x: 452, startPoint y: 342, endPoint x: 420, endPoint y: 353, distance: 33.1
click at [420, 337] on figure "오프라인 학원 언스페셜티 가격 50~100만원 (자격증 별도) 20만 7천원 강사 복불복 챔피언 출신 교육 환경 일정에 맞춰 차비와 시간을 들…" at bounding box center [307, 232] width 307 height 212
drag, startPoint x: 422, startPoint y: 316, endPoint x: 347, endPoint y: 301, distance: 76.5
click at [347, 297] on td "최고 전문가가 인증해주는 자격증 (별도 비용 없음)" at bounding box center [399, 282] width 122 height 29
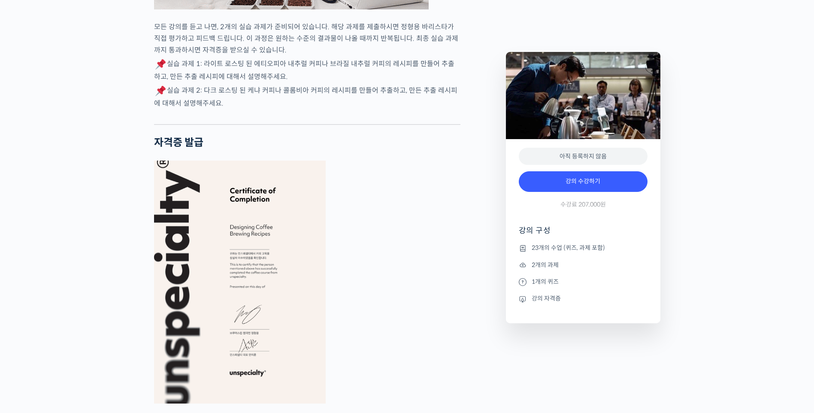
scroll to position [3263, 0]
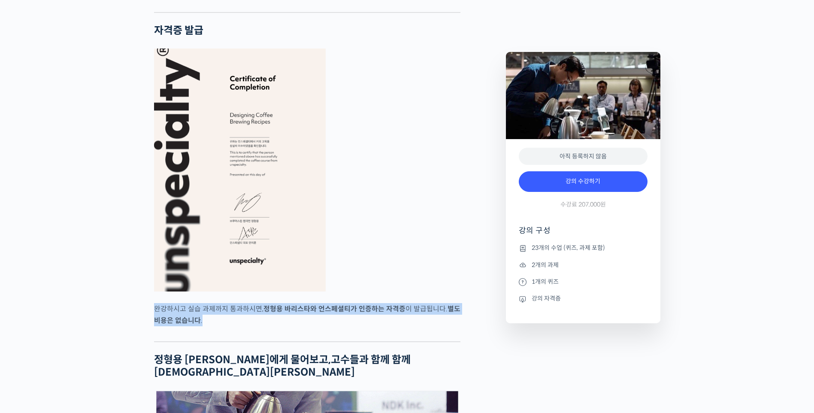
drag, startPoint x: 152, startPoint y: 329, endPoint x: 246, endPoint y: 359, distance: 98.3
drag, startPoint x: 246, startPoint y: 359, endPoint x: 231, endPoint y: 361, distance: 14.7
click at [231, 341] on div at bounding box center [307, 334] width 307 height 13
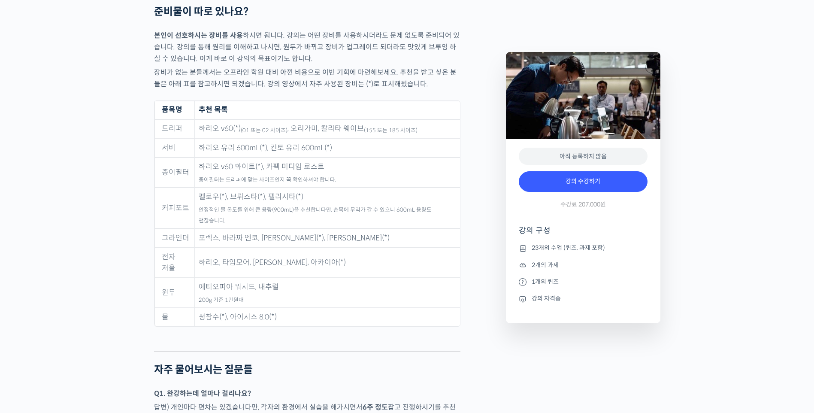
scroll to position [4122, 0]
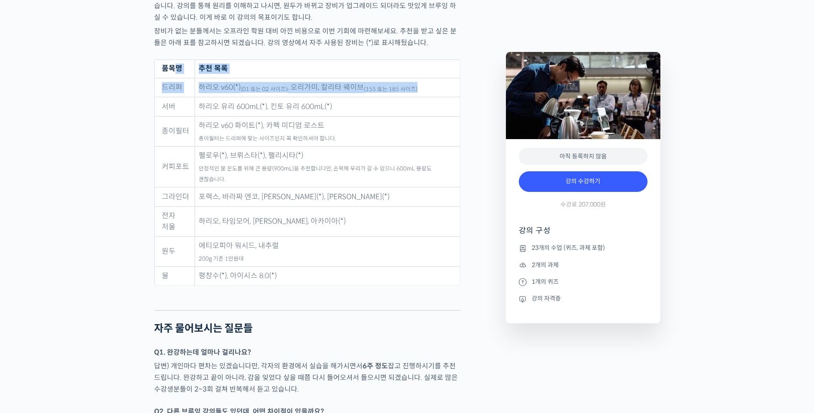
drag, startPoint x: 182, startPoint y: 87, endPoint x: 420, endPoint y: 106, distance: 239.1
click at [420, 106] on table "품목명 추천 목록 드리퍼 하리오 v60(*) (01 또는 02 사이즈) , 오리가미, 칼리타 웨이브 (155 또는 185 사이즈) 서버 하리오…" at bounding box center [307, 172] width 307 height 227
click at [420, 97] on td "하리오 v60(*) (01 또는 02 사이즈) , 오리가미, 칼리타 웨이브 (155 또는 185 사이즈)" at bounding box center [327, 87] width 265 height 19
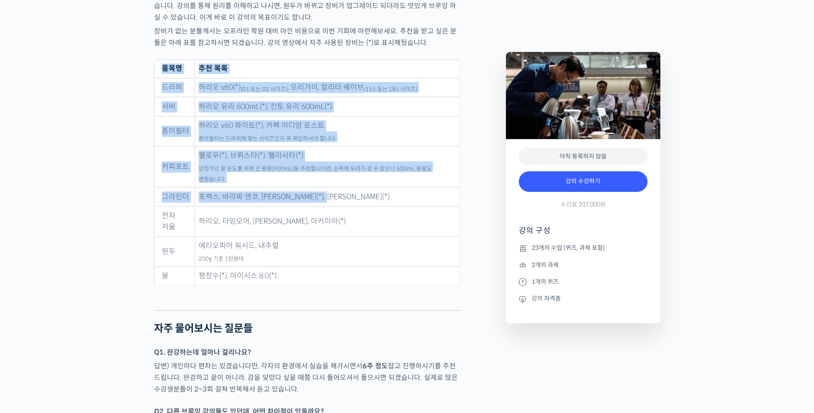
drag, startPoint x: 159, startPoint y: 80, endPoint x: 374, endPoint y: 190, distance: 241.4
click at [374, 190] on table "품목명 추천 목록 드리퍼 하리오 v60(*) (01 또는 02 사이즈) , 오리가미, 칼리타 웨이브 (155 또는 185 사이즈) 서버 하리오…" at bounding box center [307, 172] width 307 height 227
click at [374, 190] on td "포렉스, 바라짜 엔코, 코만단테(*), 펠로우 오드(*)" at bounding box center [327, 196] width 265 height 19
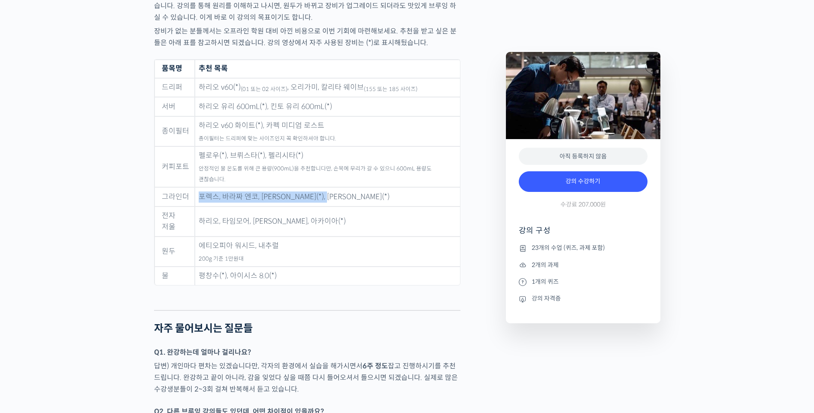
drag, startPoint x: 347, startPoint y: 197, endPoint x: 180, endPoint y: 194, distance: 167.0
click at [184, 194] on tr "그라인더 포렉스, 바라짜 엔코, 코만단테(*), 펠로우 오드(*)" at bounding box center [308, 196] width 306 height 19
drag, startPoint x: 180, startPoint y: 194, endPoint x: 153, endPoint y: 213, distance: 33.0
drag, startPoint x: 264, startPoint y: 197, endPoint x: 332, endPoint y: 199, distance: 67.9
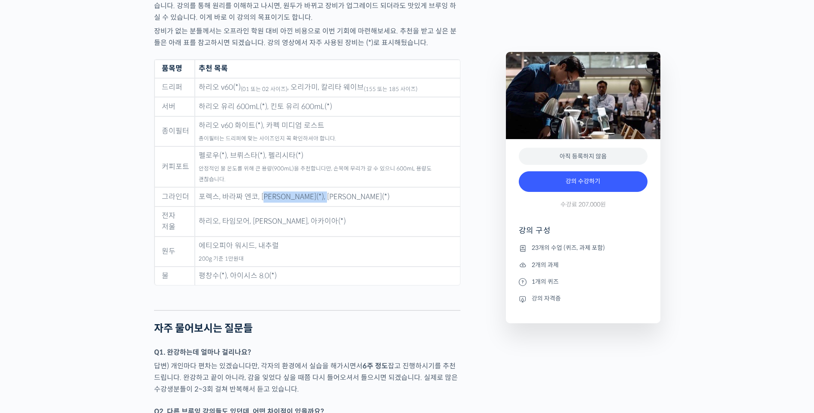
click at [338, 196] on td "포렉스, 바라짜 엔코, 코만단테(*), 펠로우 오드(*)" at bounding box center [327, 196] width 265 height 19
click at [274, 267] on td "평창수(*), 아이시스 8.0(*)" at bounding box center [327, 276] width 265 height 19
drag, startPoint x: 279, startPoint y: 268, endPoint x: 199, endPoint y: 265, distance: 79.9
click at [199, 267] on td "평창수(*), 아이시스 8.0(*)" at bounding box center [327, 276] width 265 height 19
drag, startPoint x: 199, startPoint y: 265, endPoint x: 191, endPoint y: 277, distance: 14.2
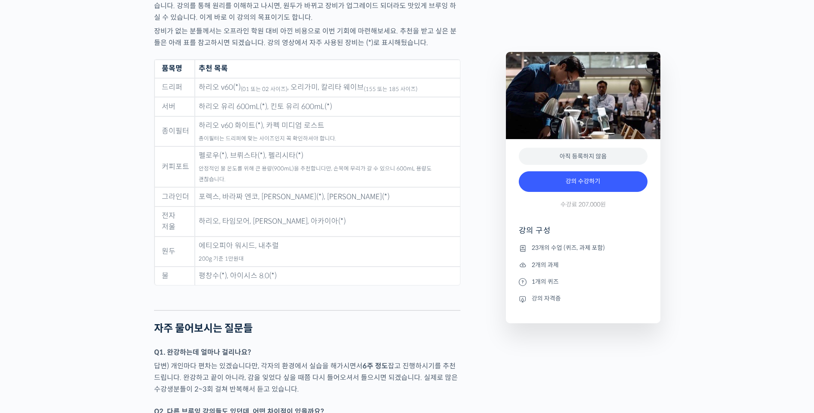
click at [193, 279] on figure "품목명 추천 목록 드리퍼 하리오 v60(*) (01 또는 02 사이즈) , 오리가미, 칼리타 웨이브 (155 또는 185 사이즈) 서버 하리오…" at bounding box center [307, 178] width 307 height 238
drag, startPoint x: 288, startPoint y: 219, endPoint x: 345, endPoint y: 219, distance: 56.7
click at [345, 219] on td "하리오, 타임모어, 펠리시타, 아카이아(*)" at bounding box center [327, 222] width 265 height 30
drag, startPoint x: 344, startPoint y: 222, endPoint x: 317, endPoint y: 257, distance: 44.7
click at [317, 267] on td "평창수(*), 아이시스 8.0(*)" at bounding box center [327, 276] width 265 height 19
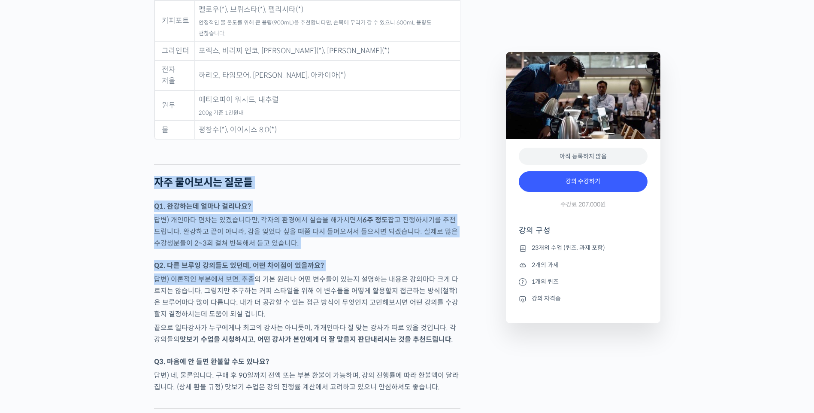
scroll to position [4379, 0]
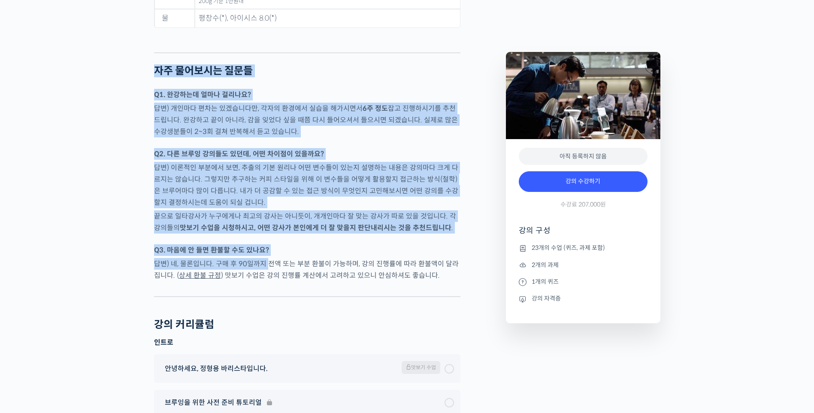
drag, startPoint x: 156, startPoint y: 193, endPoint x: 268, endPoint y: 256, distance: 128.4
drag, startPoint x: 268, startPoint y: 256, endPoint x: 420, endPoint y: 195, distance: 164.0
click at [420, 195] on p "답변) 이론적인 부분에서 보면, 추출의 기본 원리나 어떤 변수들이 있는지 설명하는 내용은 강의마다 크게 다르지는 않습니다. 그렇지만 추구하는 …" at bounding box center [307, 185] width 307 height 46
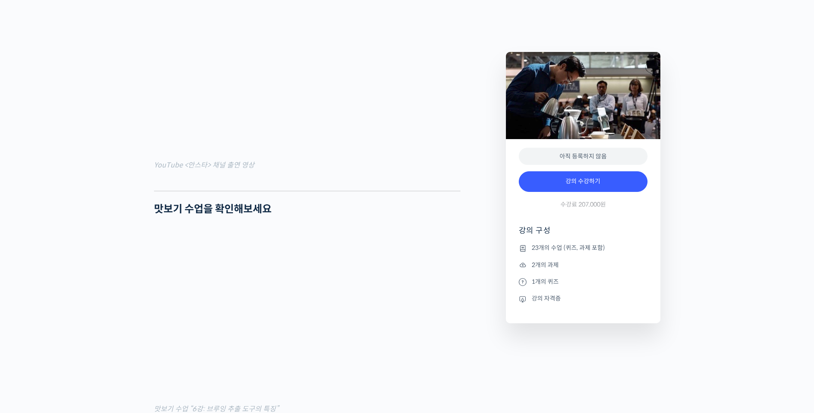
scroll to position [730, 0]
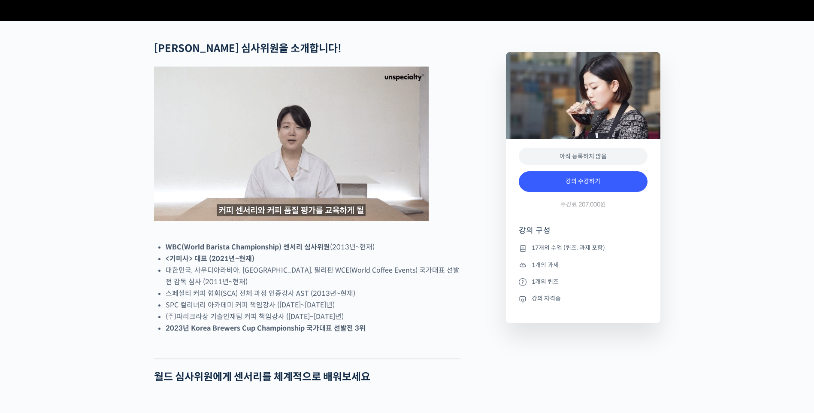
scroll to position [429, 0]
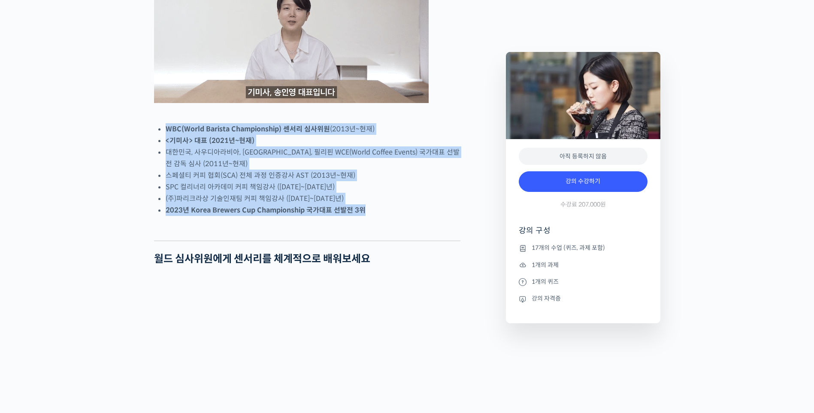
drag, startPoint x: 151, startPoint y: 158, endPoint x: 390, endPoint y: 241, distance: 253.5
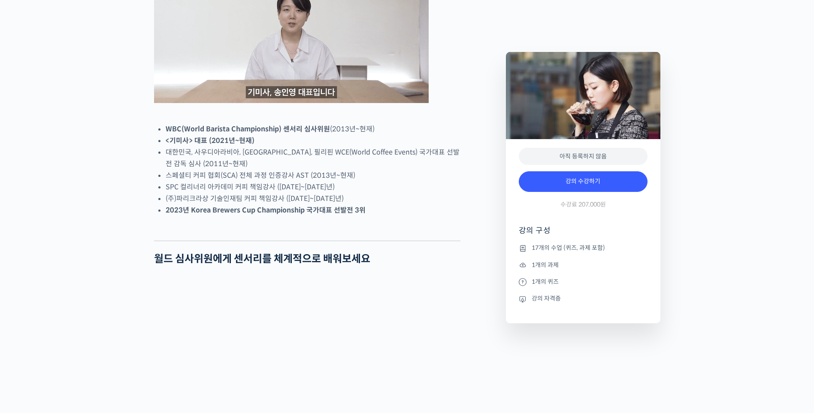
drag, startPoint x: 390, startPoint y: 241, endPoint x: 405, endPoint y: 259, distance: 22.9
click at [405, 240] on div at bounding box center [307, 234] width 307 height 13
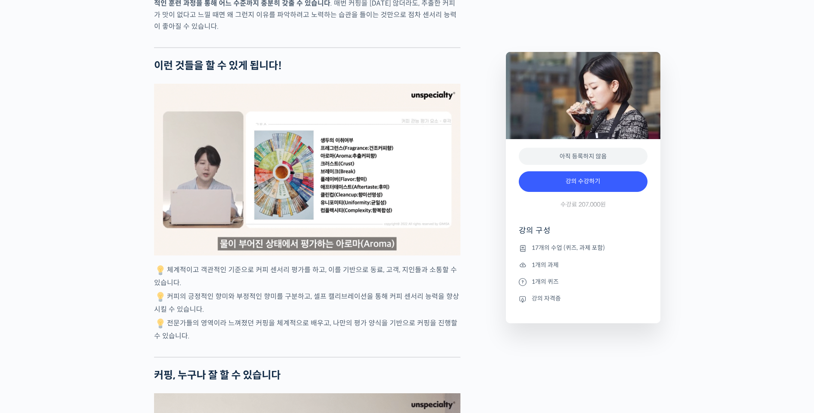
scroll to position [2147, 0]
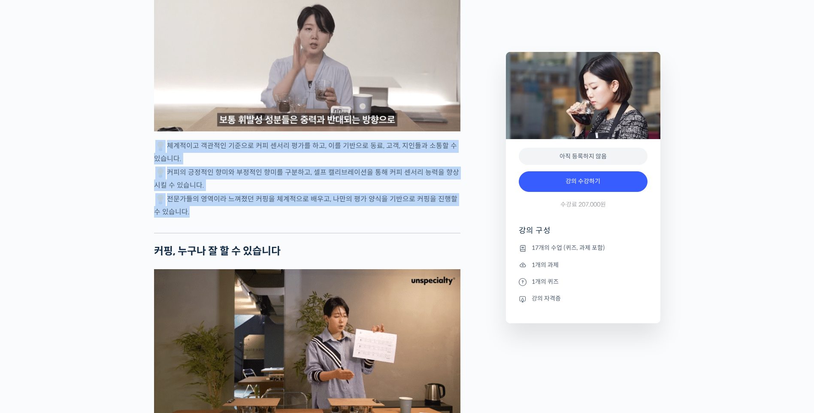
drag, startPoint x: 147, startPoint y: 178, endPoint x: 286, endPoint y: 252, distance: 156.9
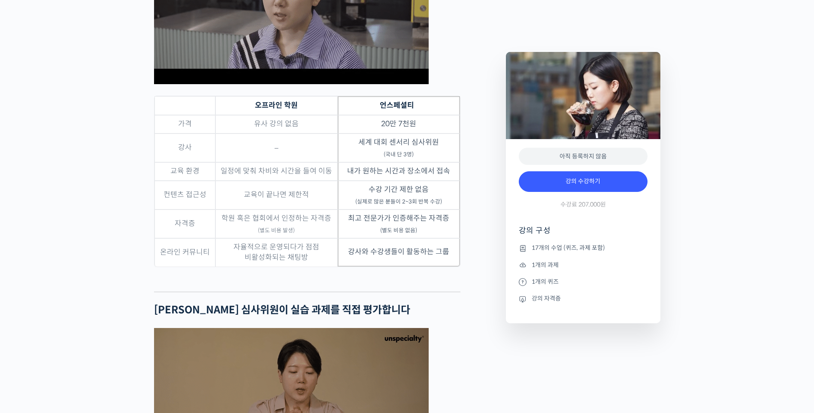
scroll to position [2791, 0]
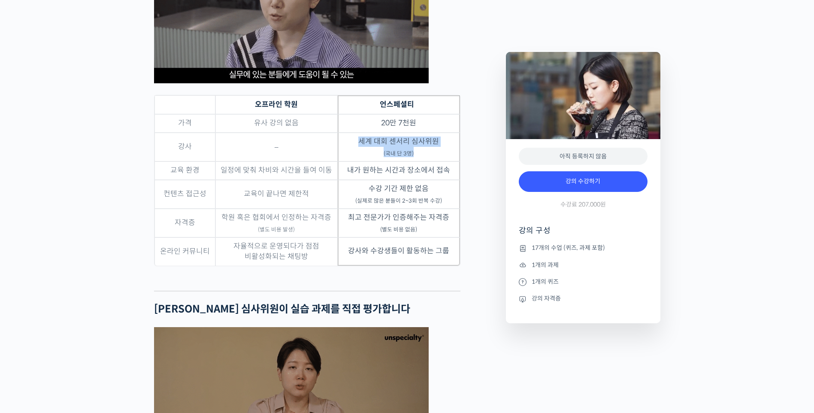
drag, startPoint x: 362, startPoint y: 176, endPoint x: 418, endPoint y: 188, distance: 57.1
click at [418, 161] on td "세계 대회 센서리 심사위원 (국내 단 3명)" at bounding box center [399, 147] width 122 height 29
drag, startPoint x: 418, startPoint y: 188, endPoint x: 363, endPoint y: 213, distance: 60.7
click at [363, 209] on td "수강 기간 제한 없음 (실제로 많은 분들이 2~3회 반복 수강)" at bounding box center [399, 194] width 122 height 29
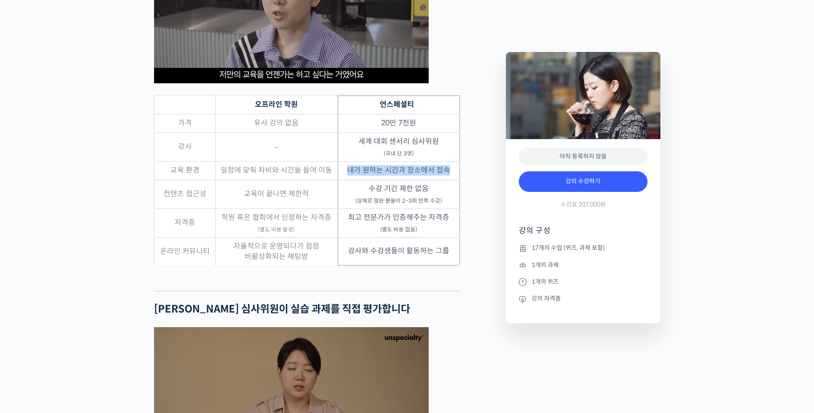
drag, startPoint x: 350, startPoint y: 205, endPoint x: 456, endPoint y: 206, distance: 106.0
click at [456, 180] on td "내가 원하는 시간과 장소에서 접속" at bounding box center [399, 170] width 122 height 18
drag, startPoint x: 456, startPoint y: 206, endPoint x: 390, endPoint y: 231, distance: 70.5
click at [390, 209] on td "수강 기간 제한 없음 (실제로 많은 분들이 2~3회 반복 수강)" at bounding box center [399, 194] width 122 height 29
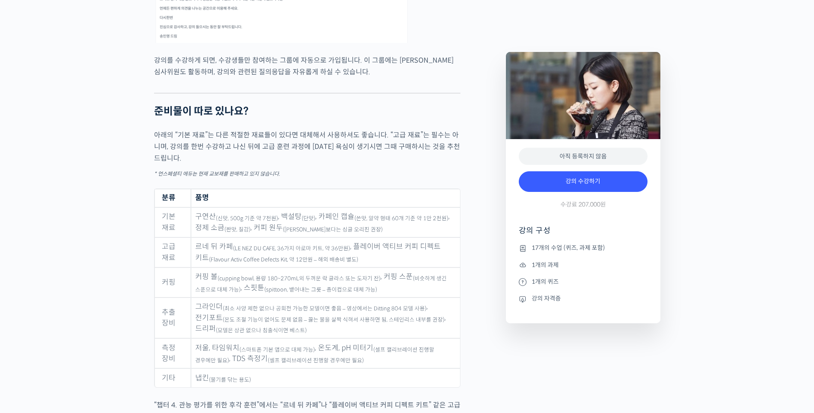
scroll to position [4165, 0]
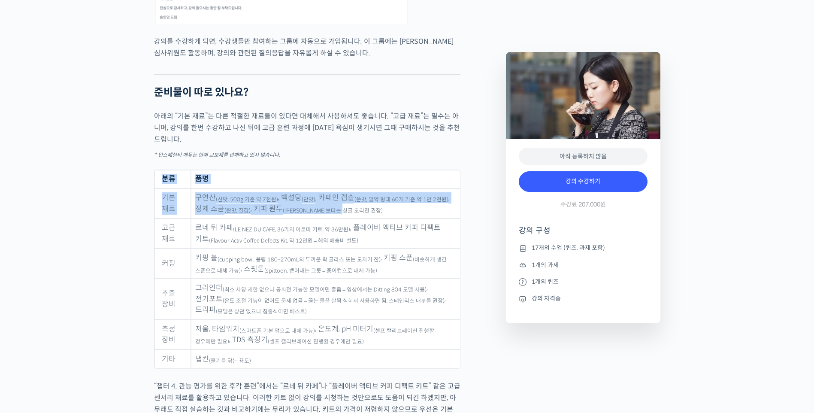
drag, startPoint x: 160, startPoint y: 192, endPoint x: 353, endPoint y: 219, distance: 195.1
click at [353, 219] on table "분류 품명 기본 재료 구연산 (신맛, 500g 기준 약 7천원) , 백설탕 (단맛) , 카페인 캡슐 (쓴맛, 알약 형태 60개 기준 약 1만 …" at bounding box center [307, 269] width 307 height 199
click at [353, 219] on td "구연산 (신맛, 500g 기준 약 7천원) , 백설탕 (단맛) , 카페인 캡슐 (쓴맛, 알약 형태 60개 기준 약 1만 2천원) , 정제 소금…" at bounding box center [325, 203] width 269 height 30
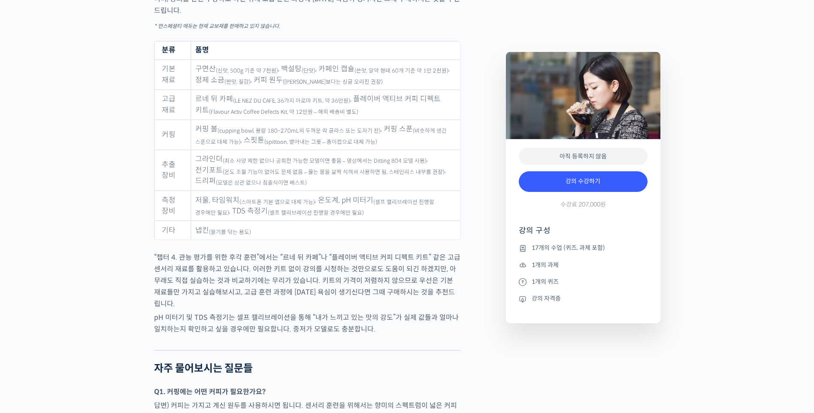
scroll to position [4250, 0]
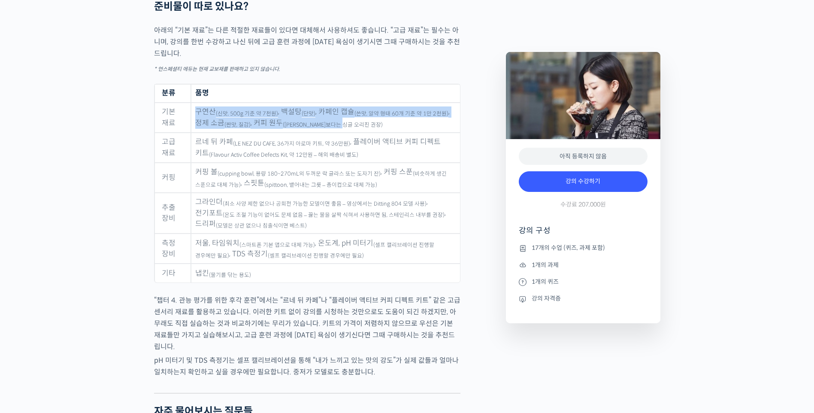
drag, startPoint x: 197, startPoint y: 123, endPoint x: 371, endPoint y: 132, distance: 173.3
click at [371, 132] on td "구연산 (신맛, 500g 기준 약 7천원) , 백설탕 (단맛) , 카페인 캡슐 (쓴맛, 알약 형태 60개 기준 약 1만 2천원) , 정제 소금…" at bounding box center [325, 118] width 269 height 30
drag, startPoint x: 371, startPoint y: 132, endPoint x: 368, endPoint y: 139, distance: 7.7
click at [371, 133] on td "구연산 (신맛, 500g 기준 약 7천원) , 백설탕 (단맛) , 카페인 캡슐 (쓴맛, 알약 형태 60개 기준 약 1만 2천원) , 정제 소금…" at bounding box center [325, 118] width 269 height 30
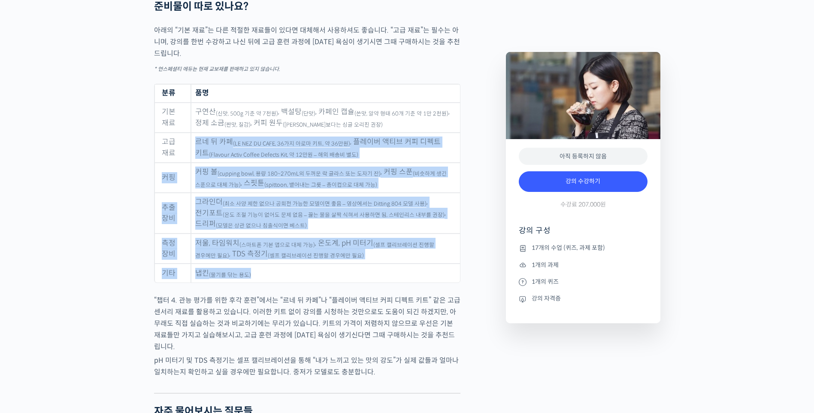
drag, startPoint x: 196, startPoint y: 153, endPoint x: 376, endPoint y: 288, distance: 224.9
click at [376, 283] on tbody "기본 재료 구연산 (신맛, 500g 기준 약 7천원) , 백설탕 (단맛) , 카페인 캡슐 (쓴맛, 알약 형태 60개 기준 약 1만 2천원) ,…" at bounding box center [308, 193] width 306 height 180
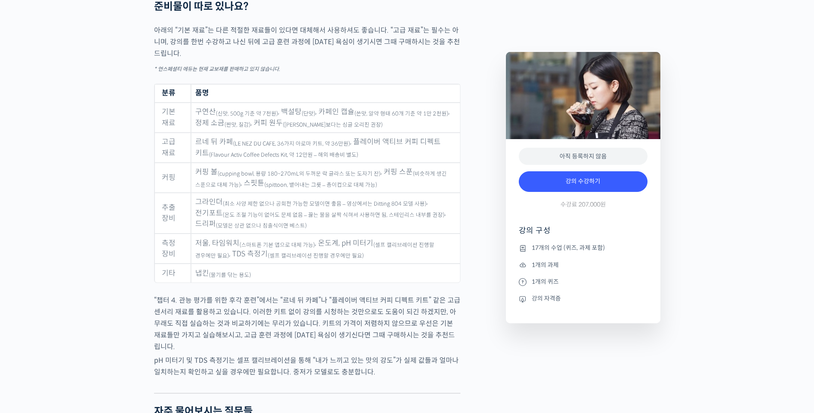
drag, startPoint x: 376, startPoint y: 288, endPoint x: 352, endPoint y: 292, distance: 24.5
click at [352, 292] on figure "분류 품명 기본 재료 구연산 (신맛, 500g 기준 약 7천원) , 백설탕 (단맛) , 카페인 캡슐 (쓴맛, 알약 형태 60개 기준 약 1만 …" at bounding box center [307, 189] width 307 height 211
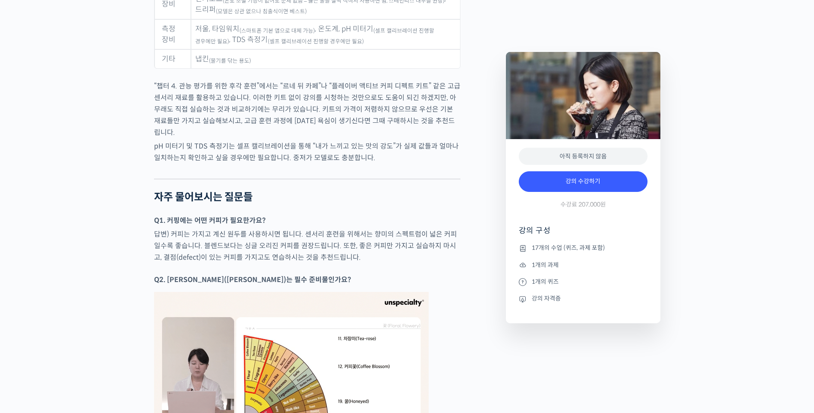
scroll to position [4465, 0]
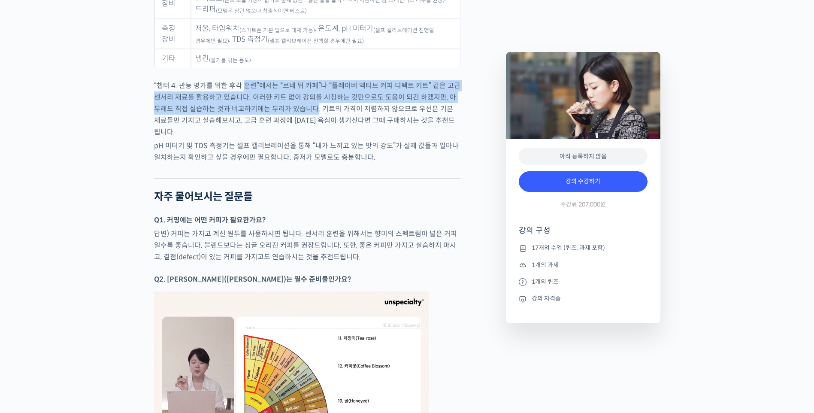
drag, startPoint x: 307, startPoint y: 122, endPoint x: 243, endPoint y: 96, distance: 68.5
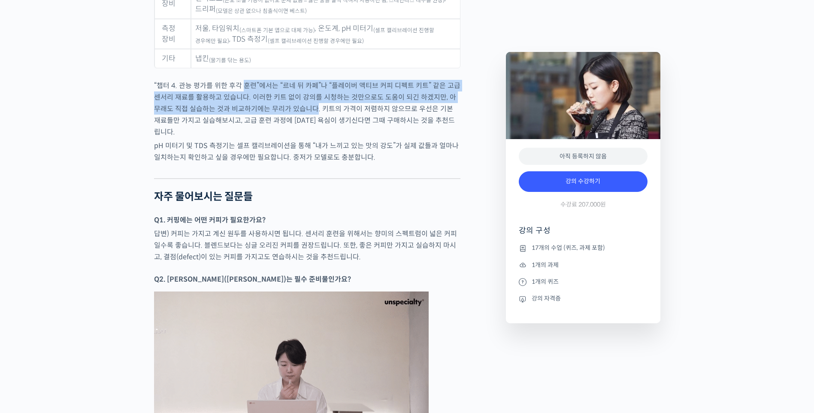
click at [243, 96] on p "“챕터 4. 관능 평가를 위한 후각 훈련”에서는 “르네 뒤 카페”나 “플레이버 액티브 커피 디펙트 키트” 같은 고급 센서리 재료를 활용하고 있…" at bounding box center [307, 109] width 307 height 58
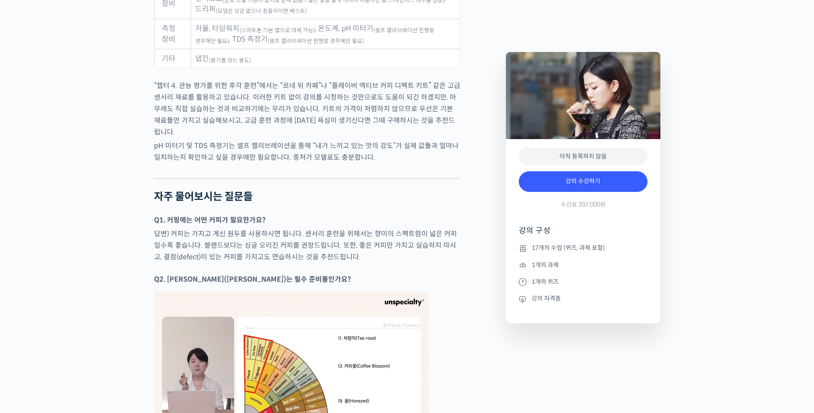
drag, startPoint x: 243, startPoint y: 96, endPoint x: 367, endPoint y: 135, distance: 129.7
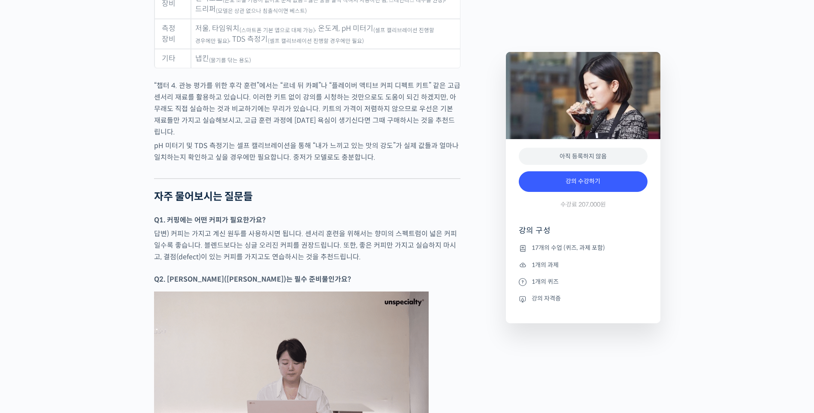
click at [367, 135] on p "“챕터 4. 관능 평가를 위한 후각 훈련”에서는 “르네 뒤 카페”나 “플레이버 액티브 커피 디펙트 키트” 같은 고급 센서리 재료를 활용하고 있…" at bounding box center [307, 109] width 307 height 58
drag, startPoint x: 215, startPoint y: 132, endPoint x: 398, endPoint y: 129, distance: 182.5
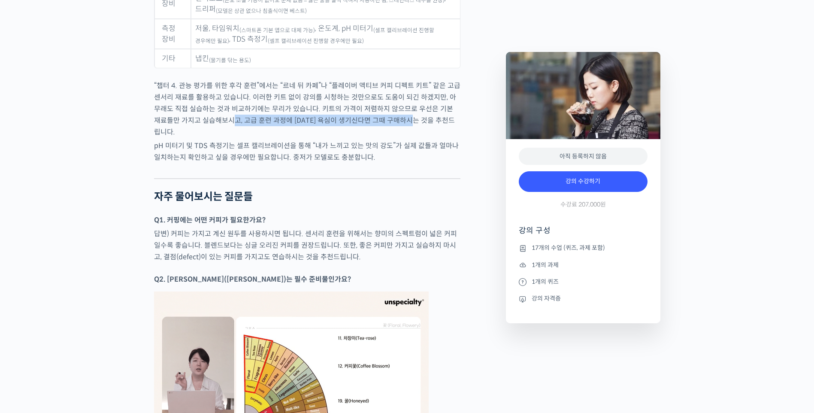
click at [398, 129] on p "“챕터 4. 관능 평가를 위한 후각 훈련”에서는 “르네 뒤 카페”나 “플레이버 액티브 커피 디펙트 키트” 같은 고급 센서리 재료를 활용하고 있…" at bounding box center [307, 109] width 307 height 58
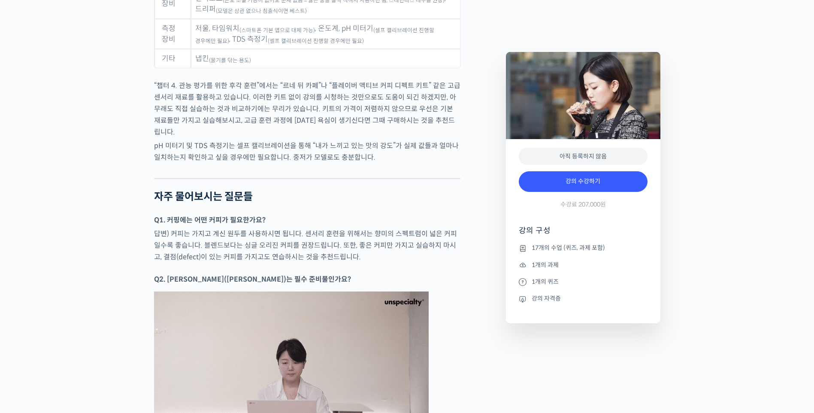
drag, startPoint x: 398, startPoint y: 129, endPoint x: 319, endPoint y: 152, distance: 82.5
click at [319, 152] on p "pH 미터기 및 TDS 측정기는 셀프 캘리브레이션을 통해 “내가 느끼고 있는 맛의 강도”가 실제 값들과 얼마나 일치하는지 확인하고 싶을 경우에…" at bounding box center [307, 151] width 307 height 23
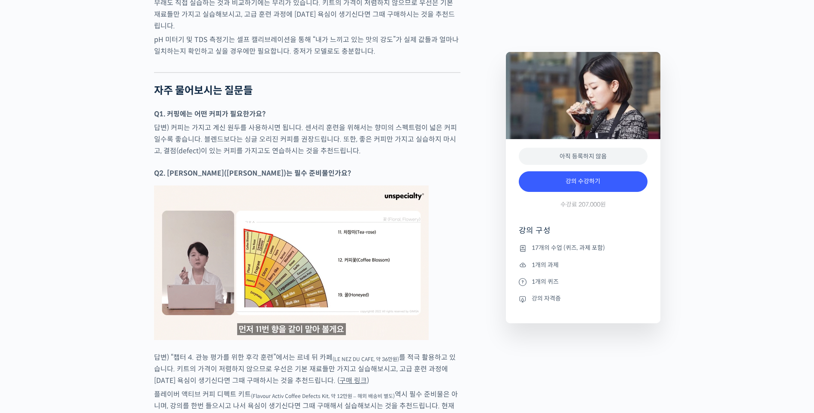
scroll to position [4723, 0]
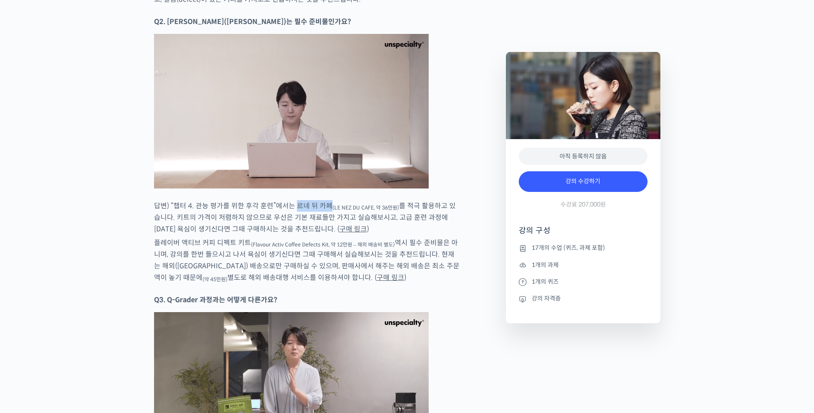
drag, startPoint x: 295, startPoint y: 206, endPoint x: 328, endPoint y: 203, distance: 33.2
click at [328, 203] on p "답변) “챕터 4. 관능 평가를 위한 후각 훈련”에서는 르네 뒤 카페 (LE NEZ DU CAFE, 약 36만원) 를 적극 활용하고 있습니다.…" at bounding box center [307, 217] width 307 height 35
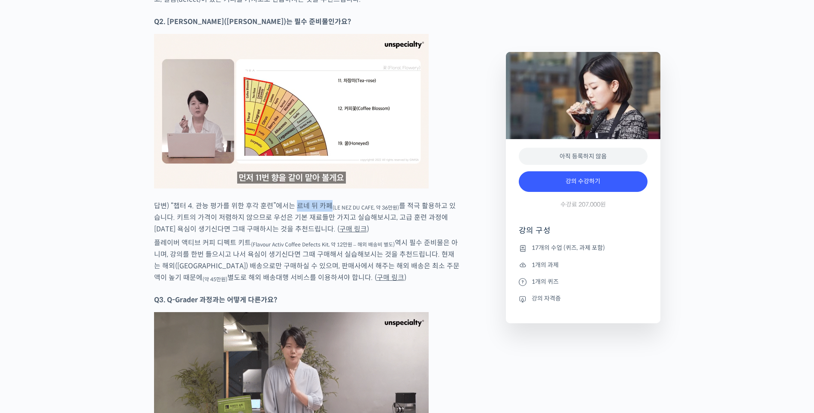
copy p "르네 뒤 카페"
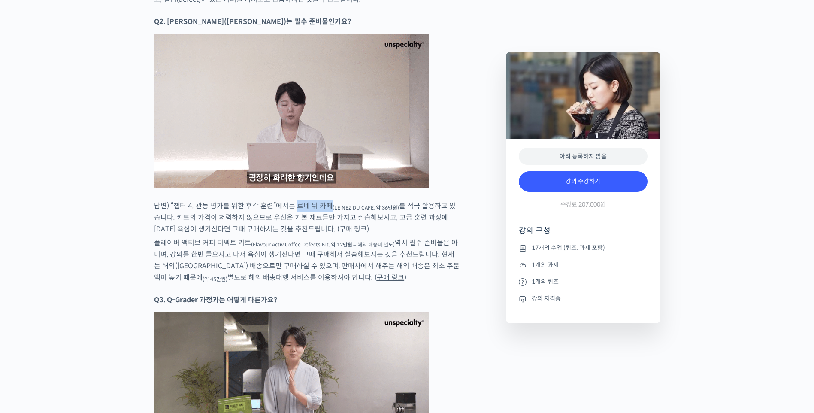
click at [340, 228] on link "구매 링크" at bounding box center [353, 229] width 27 height 9
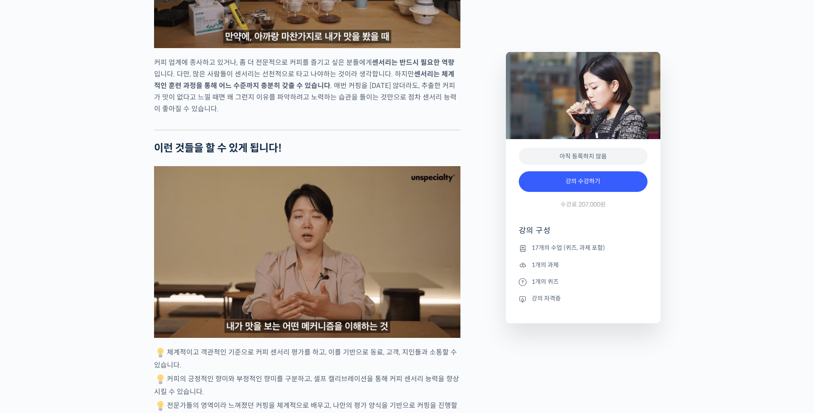
scroll to position [1597, 0]
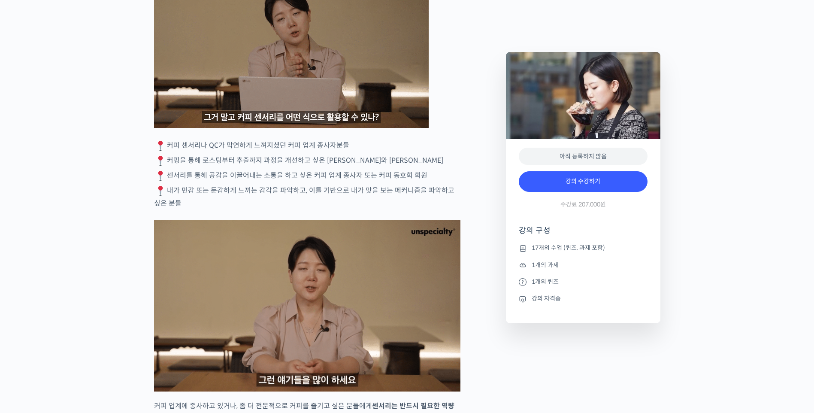
drag, startPoint x: 164, startPoint y: 178, endPoint x: 331, endPoint y: 234, distance: 175.4
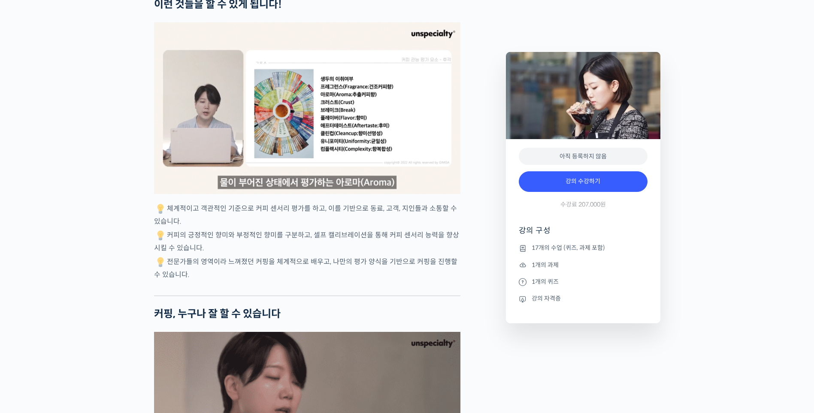
scroll to position [2112, 0]
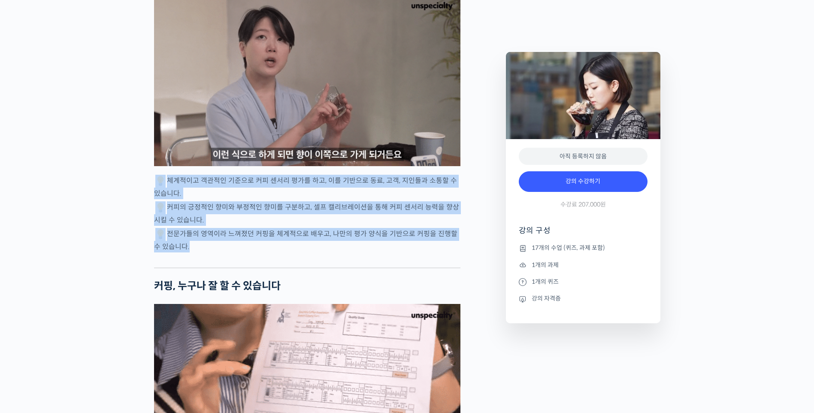
drag, startPoint x: 145, startPoint y: 209, endPoint x: 304, endPoint y: 288, distance: 177.0
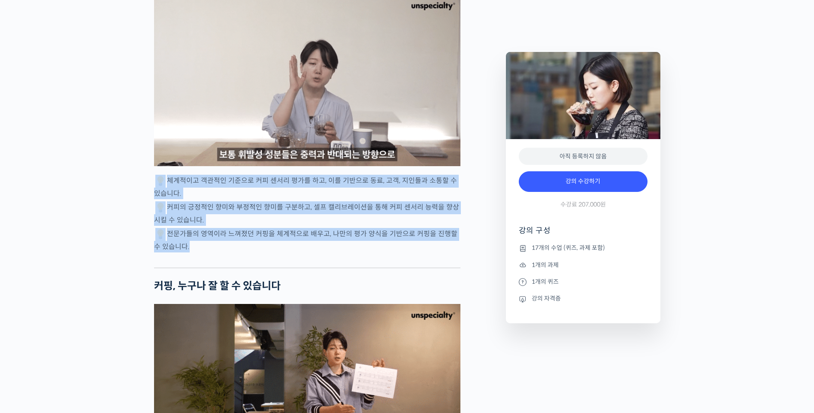
click at [304, 267] on div at bounding box center [307, 261] width 307 height 13
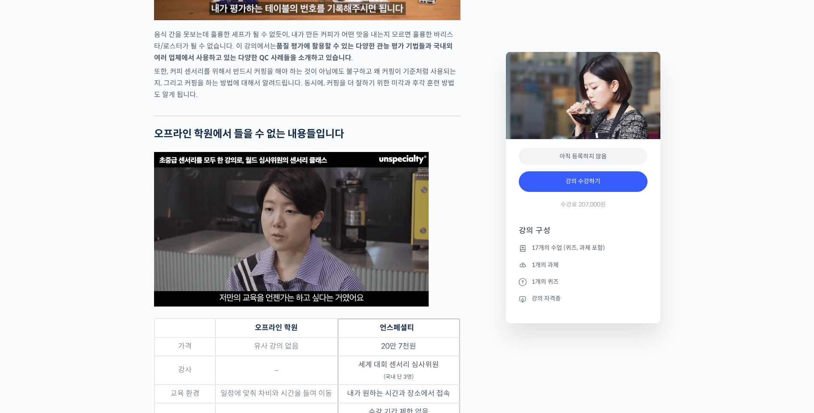
scroll to position [2541, 0]
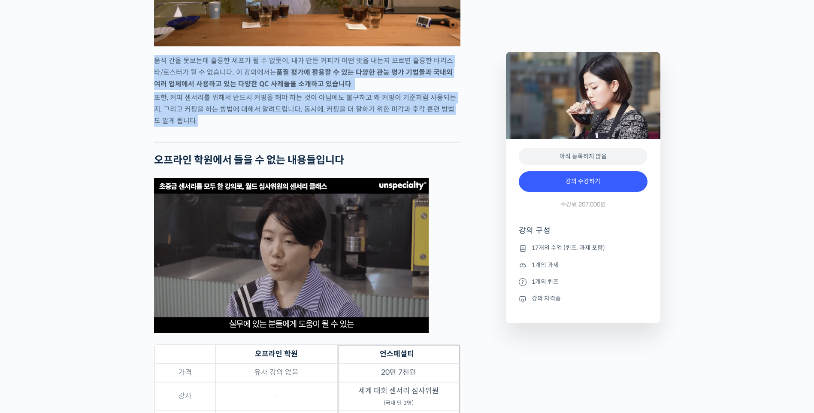
drag, startPoint x: 150, startPoint y: 96, endPoint x: 342, endPoint y: 155, distance: 200.9
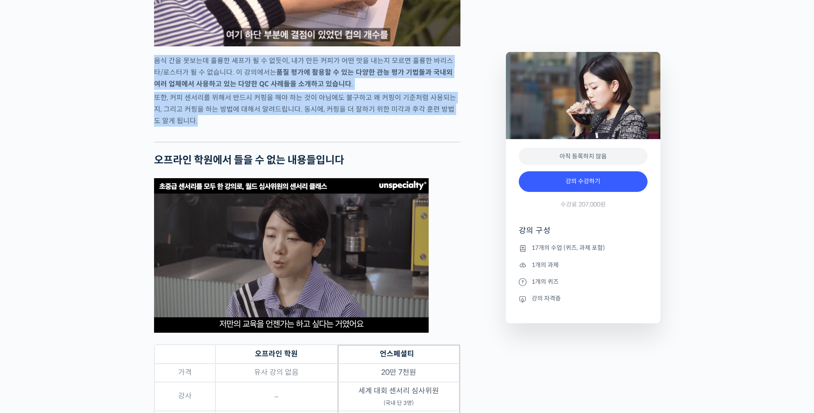
click at [342, 127] on p "또한, 커피 센서리를 위해서 반드시 커핑을 해야 하는 것이 아님에도 불구하고 왜 커핑이 기준처럼 사용되는지, 그리고 커핑을 하는 방법에 대해서…" at bounding box center [307, 109] width 307 height 35
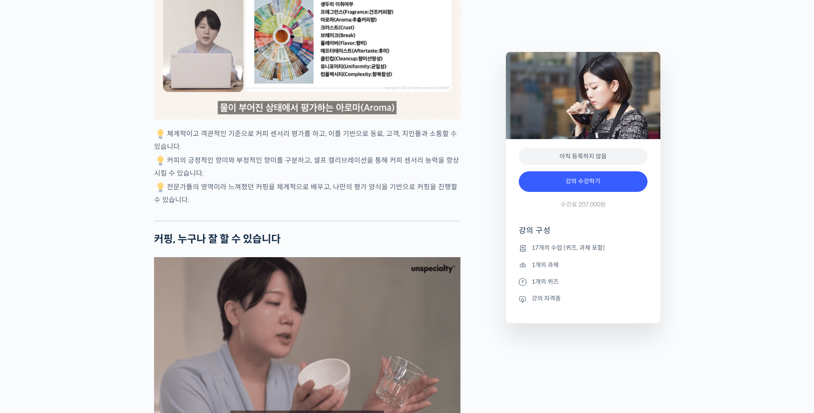
scroll to position [0, 0]
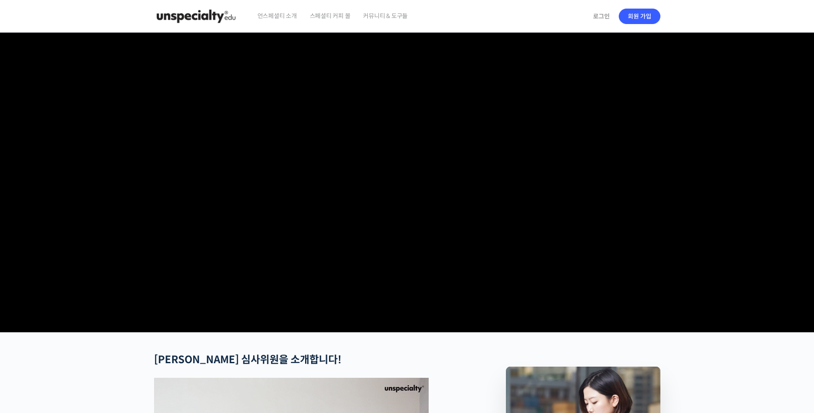
click at [205, 18] on img at bounding box center [196, 16] width 84 height 26
